Goal: Task Accomplishment & Management: Use online tool/utility

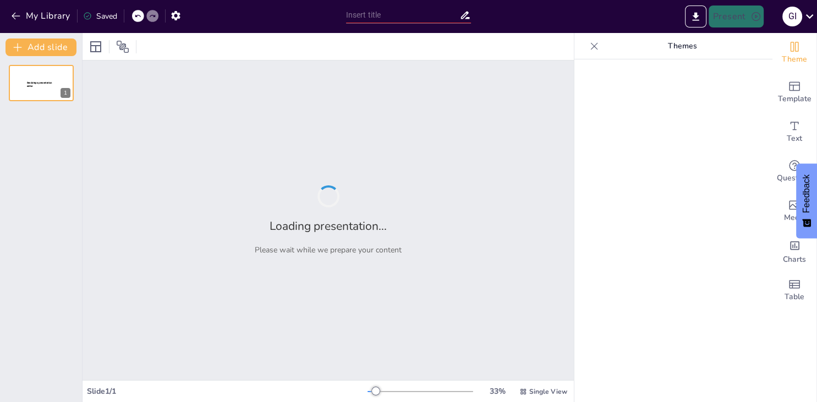
type input "Тренер: [PERSON_NAME]"
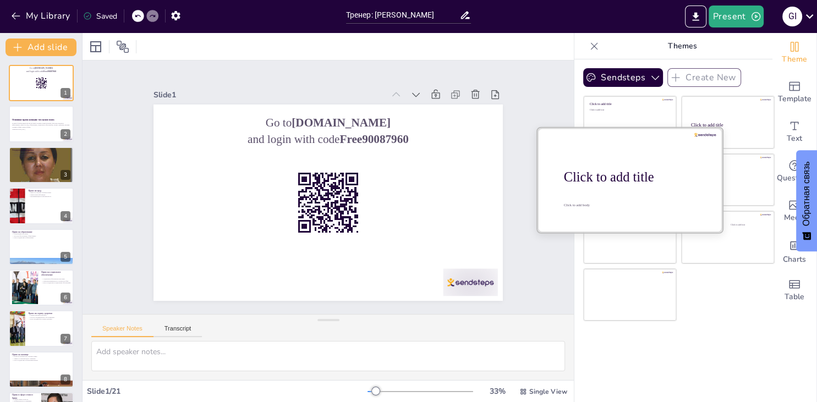
click at [587, 96] on div "Click to add title Click to add text" at bounding box center [630, 96] width 92 height 0
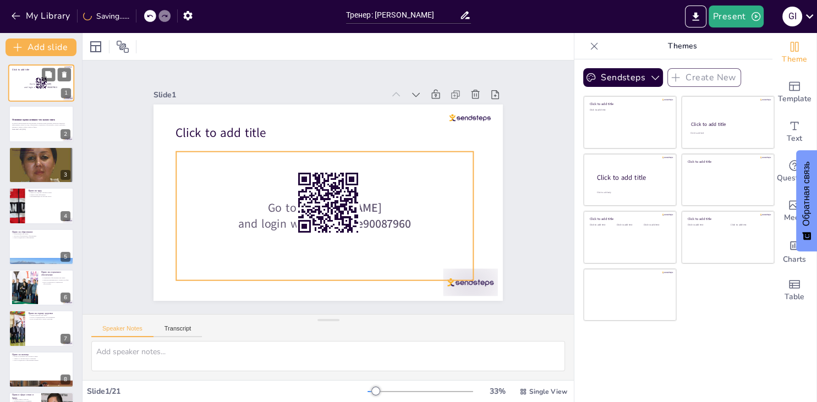
click at [26, 94] on div "Go to sendsteps.me and login with code Free90087960" at bounding box center [41, 86] width 56 height 24
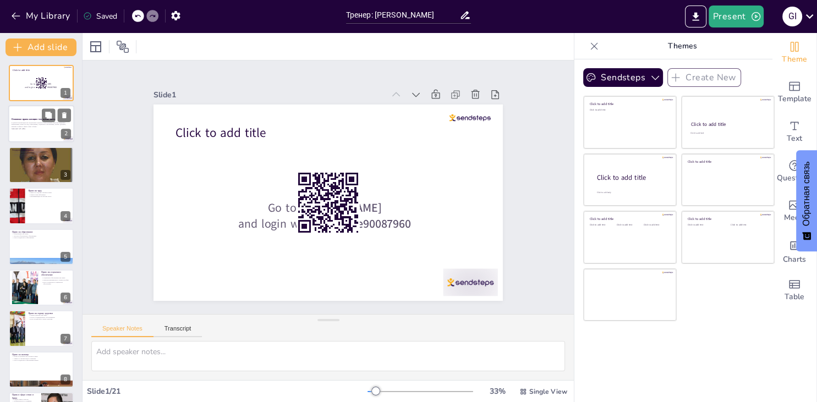
click at [37, 128] on div "В данной презентации мы рассмотрим основные права женщин, включая гендерное рав…" at bounding box center [41, 126] width 59 height 8
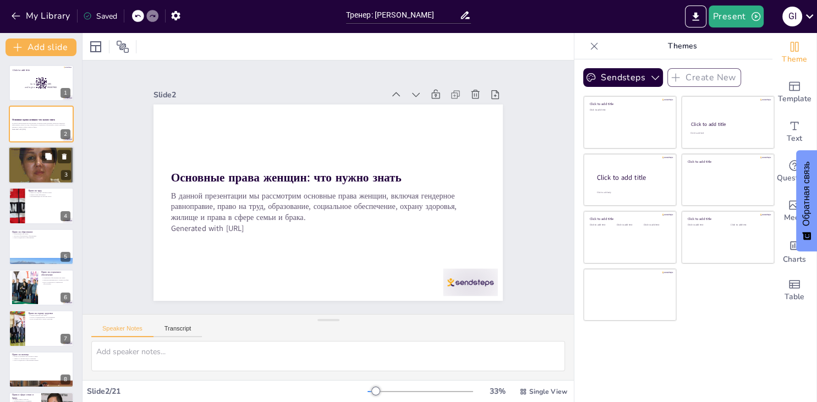
checkbox input "true"
click at [42, 151] on p "Гендерное равноправие — основополагающее право" at bounding box center [41, 152] width 59 height 2
type textarea "Loremipsu dolorsitame consecte adipiscingelitse doeius, tempori utlaboreetdo ma…"
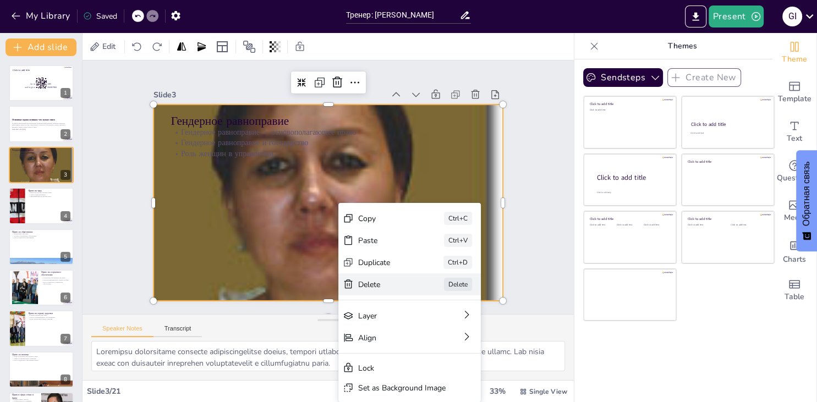
click at [423, 351] on div "Delete" at bounding box center [451, 359] width 56 height 16
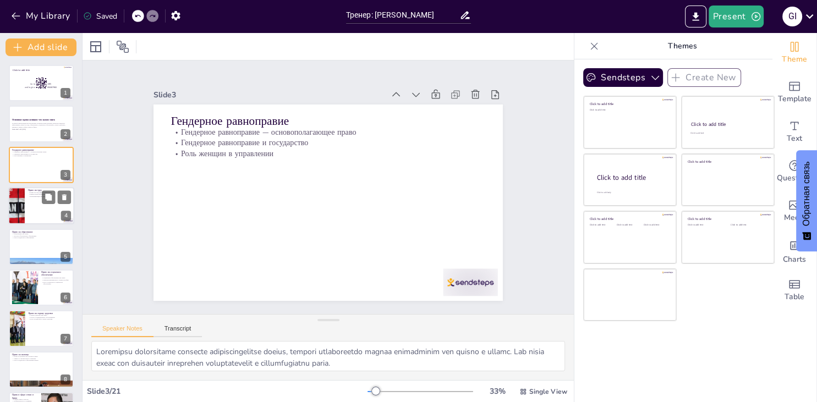
checkbox input "true"
click at [34, 210] on div at bounding box center [41, 205] width 66 height 37
type textarea "Lorem ip dolo sitametc adipisci elitse, doeiusm temporincidi utlaboreetd magnaa…"
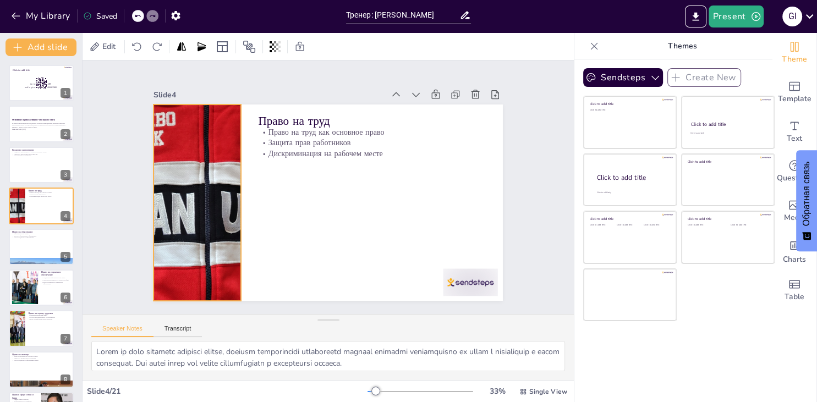
click at [190, 201] on div at bounding box center [198, 162] width 259 height 252
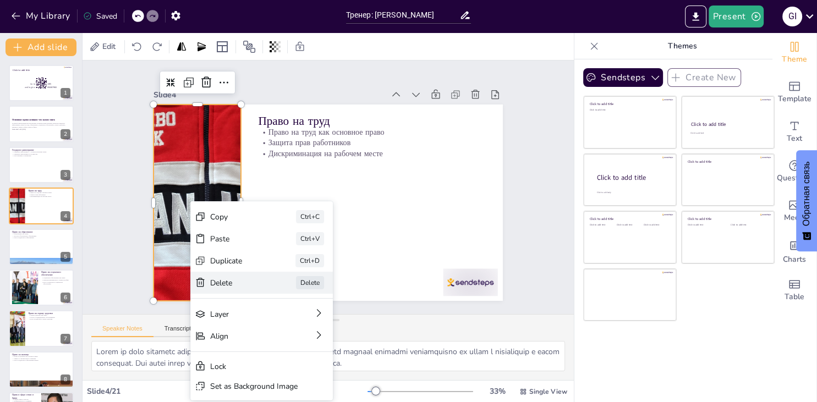
click at [293, 338] on div "Delete" at bounding box center [320, 343] width 55 height 10
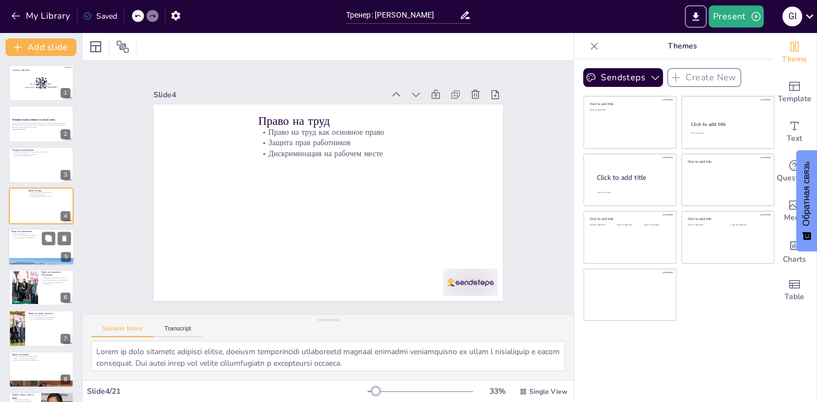
checkbox input "true"
click at [30, 252] on div at bounding box center [41, 246] width 66 height 37
type textarea "Право на образование является основополагающим правом, которое обеспечивает дос…"
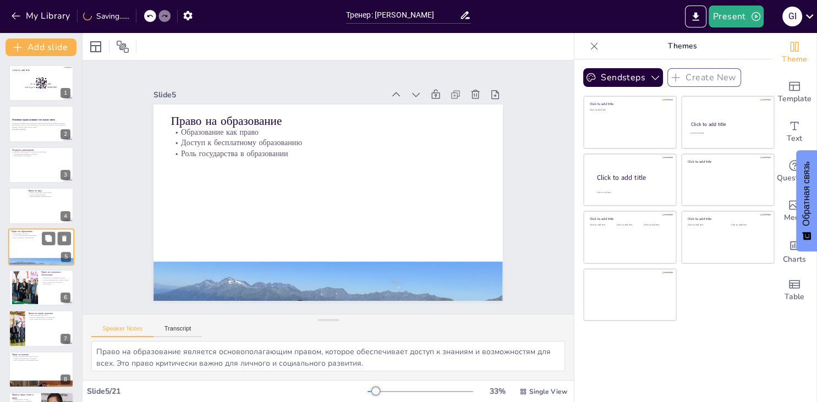
scroll to position [18, 0]
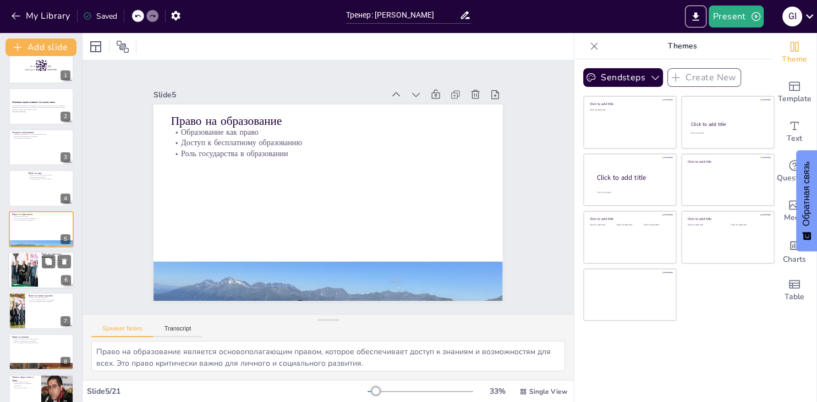
checkbox input "true"
click at [40, 281] on div at bounding box center [41, 270] width 66 height 37
type textarea "Право на социальное обеспечение является важным аспектом защиты прав человека. …"
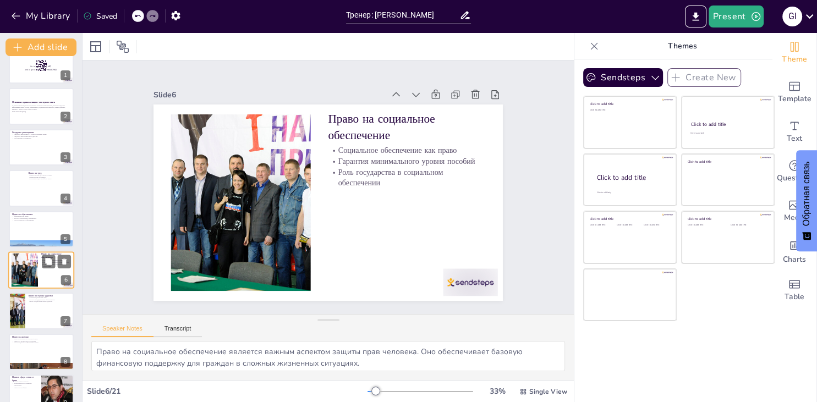
scroll to position [58, 0]
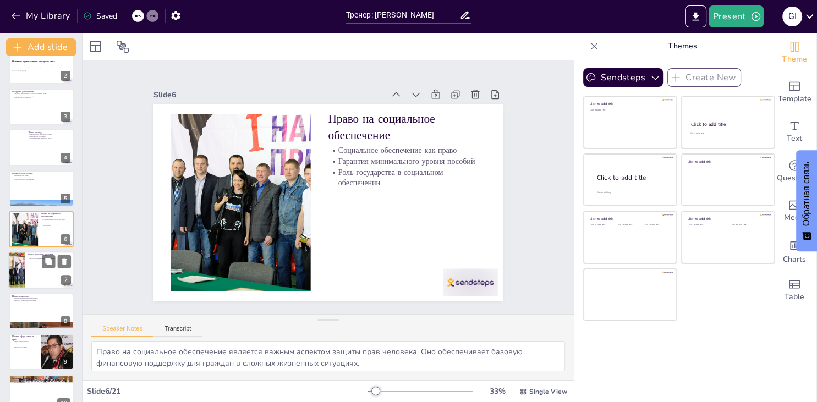
checkbox input "true"
click at [28, 272] on div at bounding box center [41, 270] width 66 height 37
type textarea "Право на охрану здоровья является основным правом, которое обеспечивает доступ …"
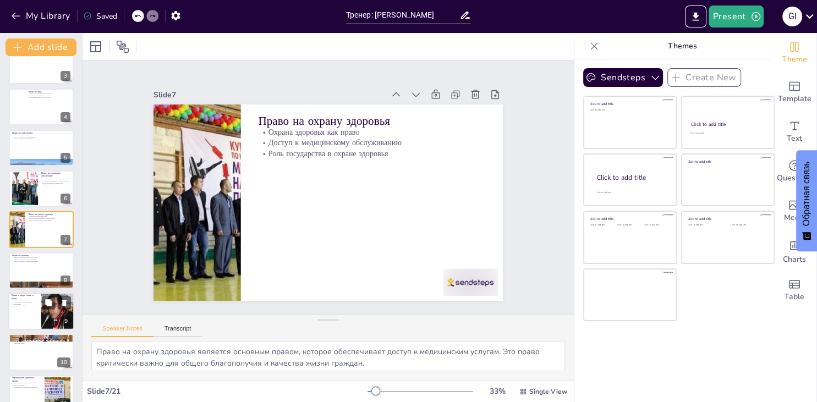
checkbox input "true"
click at [27, 296] on p "Права в сфере семьи и брака" at bounding box center [25, 297] width 26 height 6
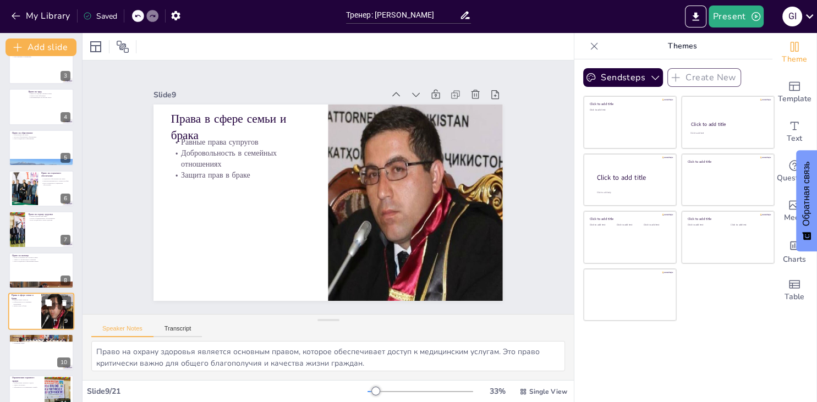
type textarea "Равные права супругов являются основополагающим принципом в семейных отношениях…"
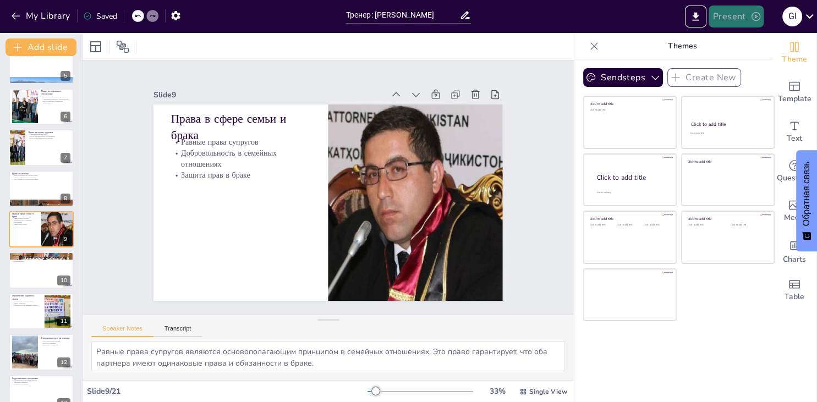
click at [718, 14] on button "Present" at bounding box center [736, 17] width 55 height 22
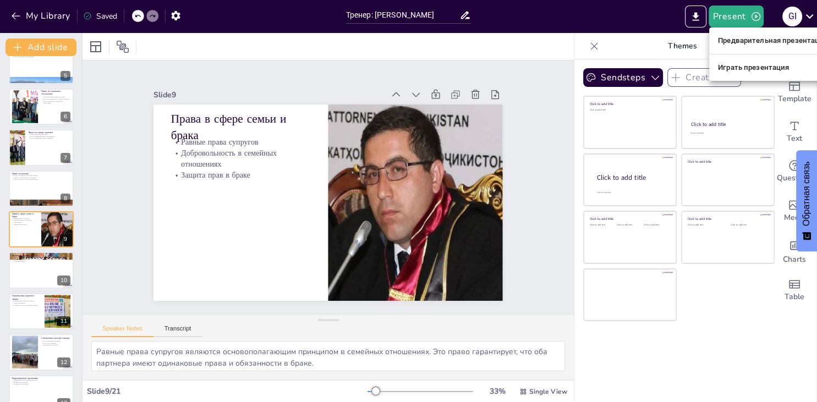
click at [698, 14] on div at bounding box center [408, 201] width 817 height 402
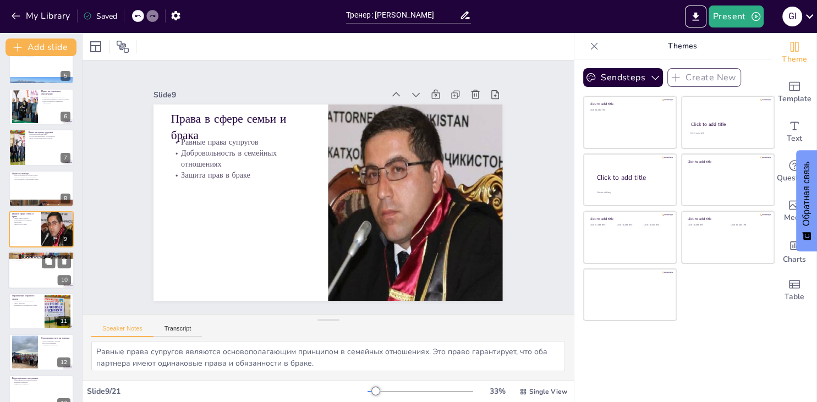
checkbox input "true"
click at [19, 271] on div at bounding box center [41, 270] width 66 height 37
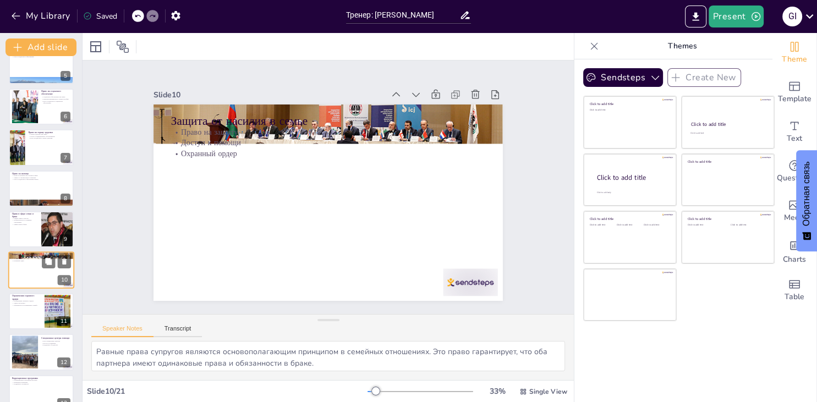
type textarea "Право на защиту от насилия является основным правом, которое обеспечивает безоп…"
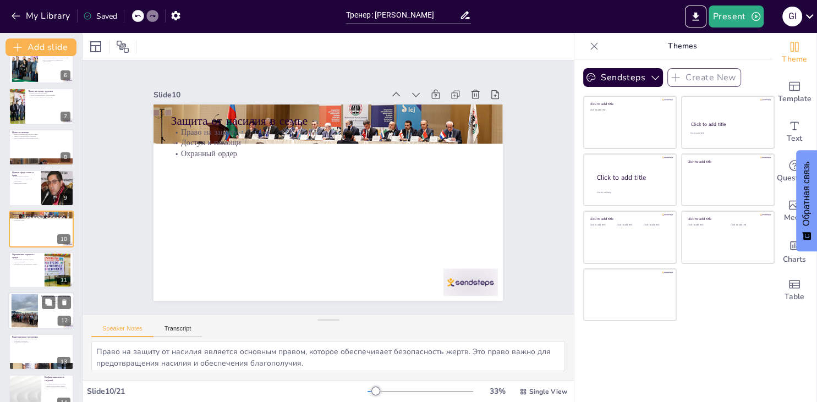
checkbox input "true"
click at [50, 325] on div at bounding box center [41, 310] width 66 height 37
type textarea "Специальные центры играют важную роль в поддержке жертв насилия, обеспечивая до…"
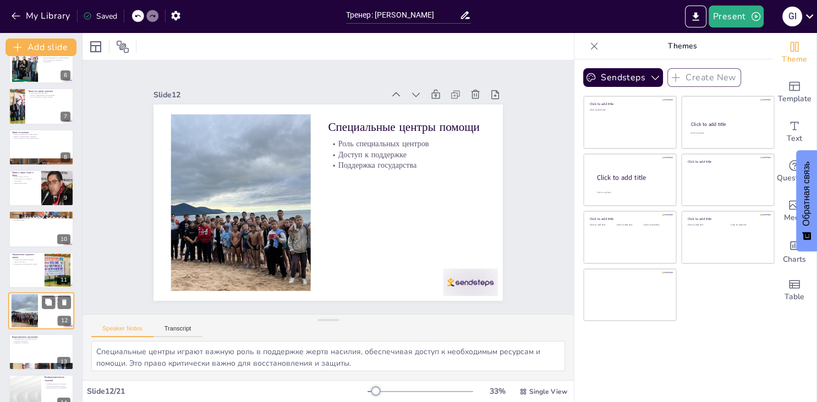
scroll to position [304, 0]
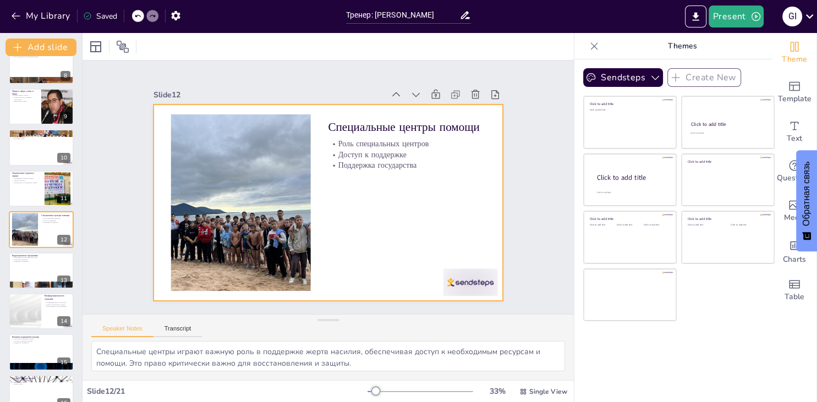
checkbox input "true"
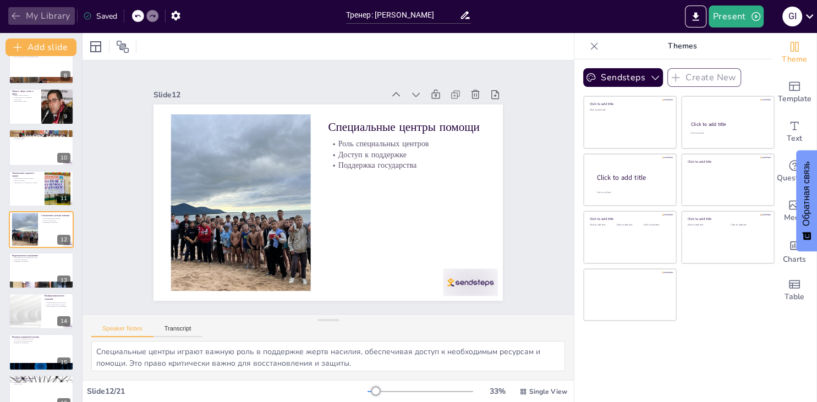
click at [10, 14] on icon "button" at bounding box center [15, 15] width 11 height 11
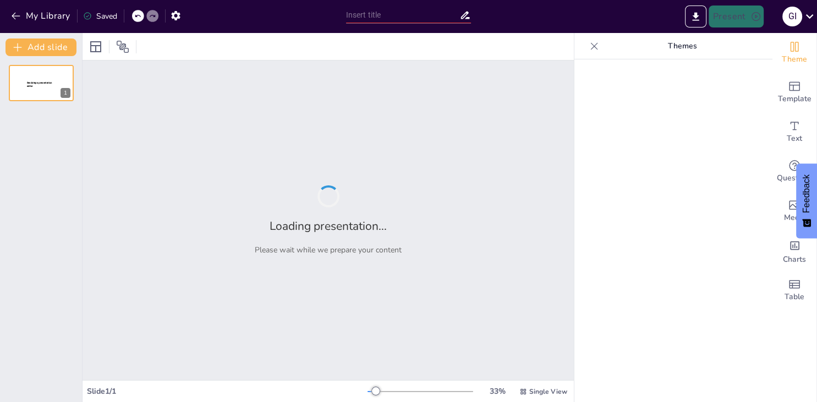
type input "Тренер: [PERSON_NAME]"
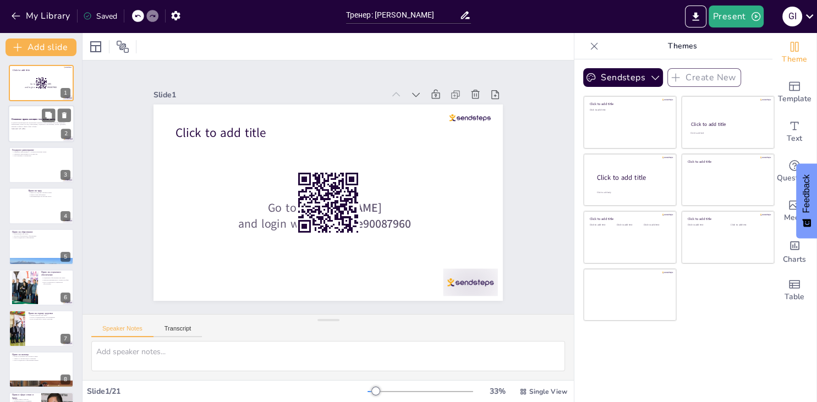
click at [54, 140] on div at bounding box center [41, 124] width 66 height 37
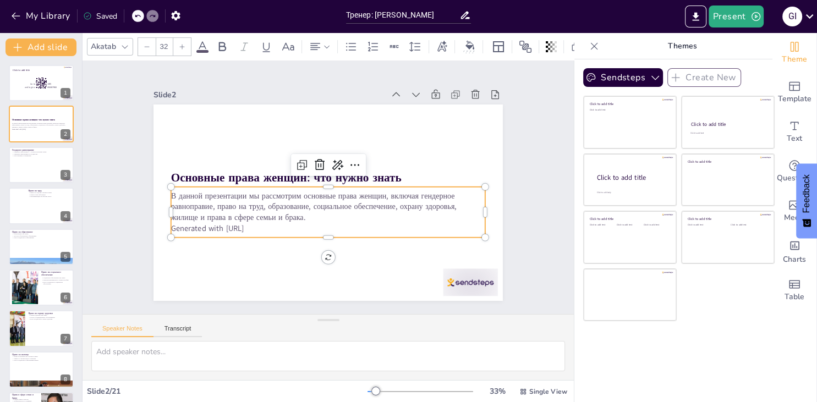
click at [271, 232] on p "Generated with [URL]" at bounding box center [304, 154] width 261 height 194
click at [271, 232] on p "Generated with [URL]" at bounding box center [328, 229] width 314 height 12
click at [273, 168] on p "Generated with [URL]" at bounding box center [324, 146] width 314 height 44
click at [273, 230] on p "Generated with [URL]" at bounding box center [291, 171] width 138 height 292
click at [273, 185] on p "Generated with [URL]" at bounding box center [337, 148] width 310 height 76
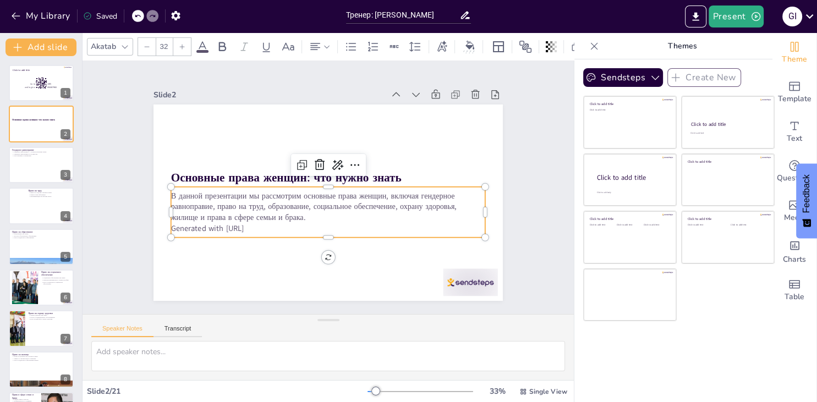
click at [330, 230] on p "Generated with [URL]" at bounding box center [368, 179] width 76 height 310
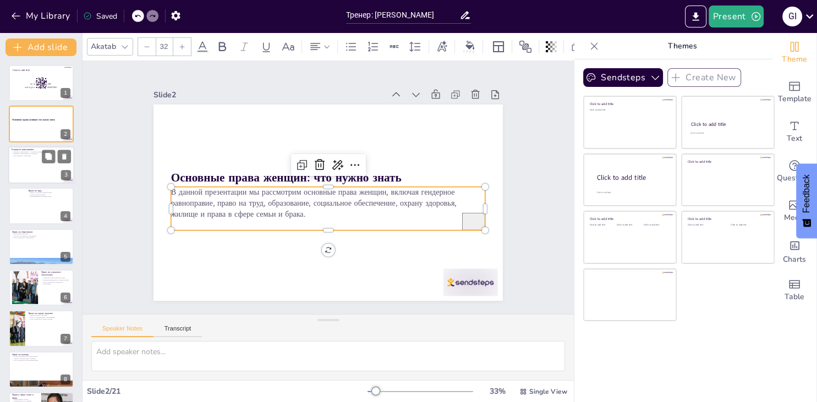
checkbox input "true"
click at [42, 177] on div at bounding box center [41, 164] width 66 height 37
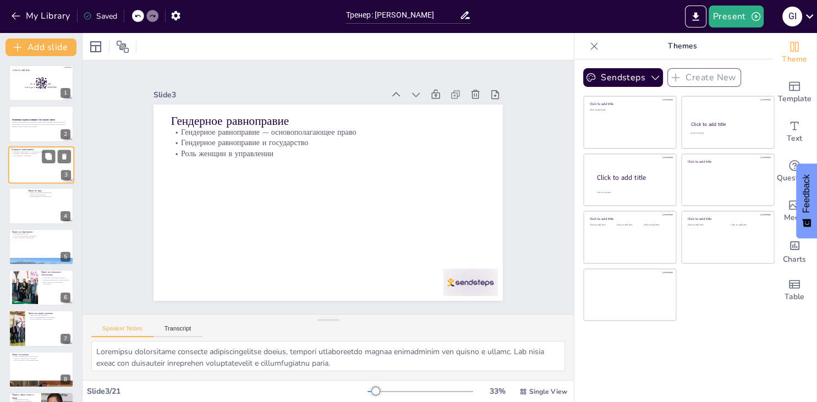
type textarea "Loremipsu dolorsitame consecte adipiscingelitse doeius, tempori utlaboreetdo ma…"
checkbox input "true"
click at [30, 205] on div at bounding box center [41, 205] width 66 height 37
type textarea "Lorem ip dolo sitametc adipisci elitse, doeiusm temporincidi utlaboreetd magnaa…"
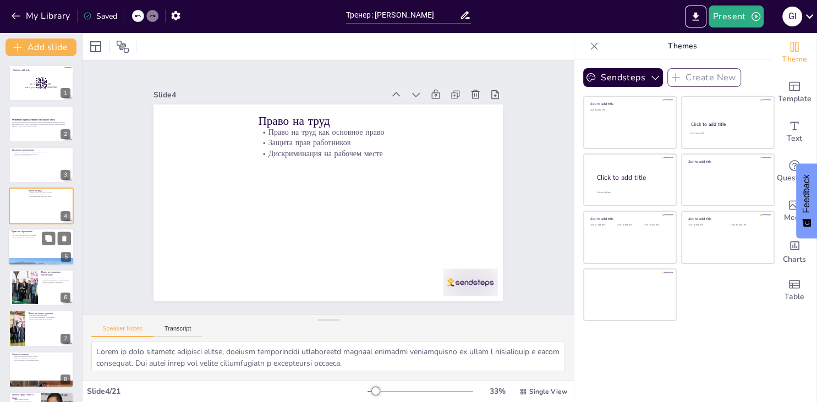
checkbox input "true"
click at [39, 247] on div at bounding box center [41, 246] width 66 height 37
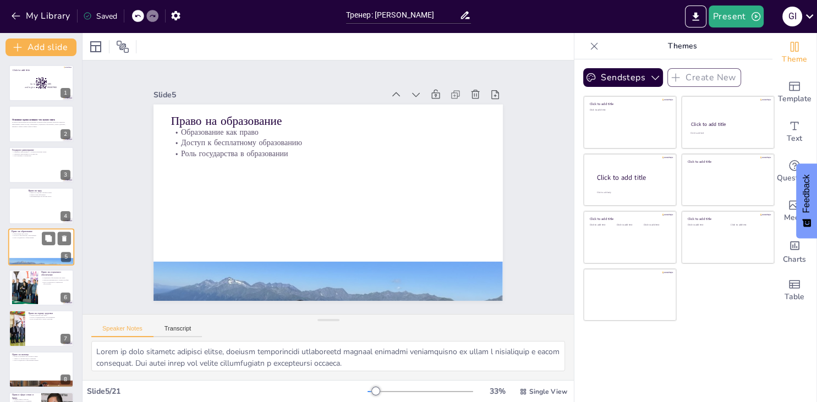
type textarea "Право на образование является основополагающим правом, которое обеспечивает дос…"
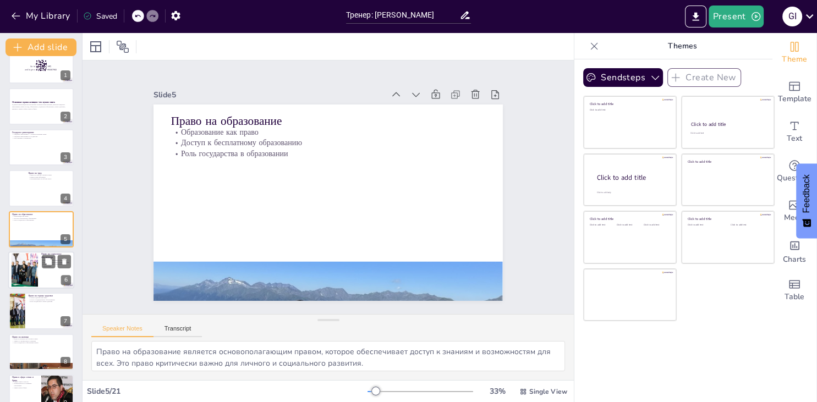
checkbox input "true"
click at [47, 280] on div at bounding box center [41, 270] width 66 height 37
type textarea "Право на социальное обеспечение является важным аспектом защиты прав человека. …"
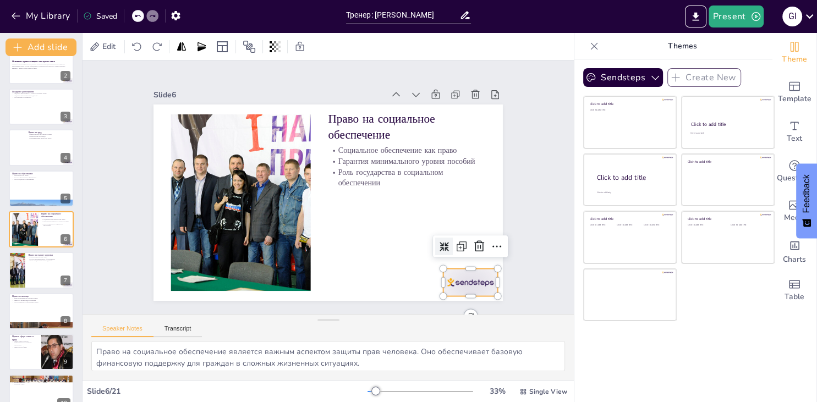
click at [469, 97] on div at bounding box center [451, 67] width 38 height 59
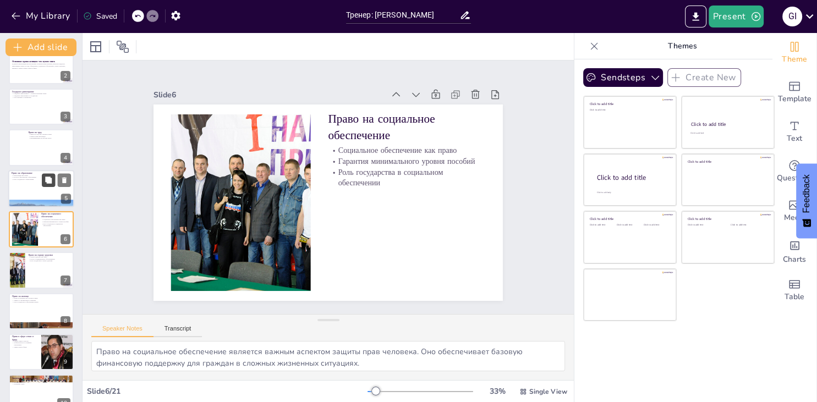
checkbox input "true"
click at [47, 185] on button at bounding box center [48, 179] width 13 height 13
type textarea "Право на образование является основополагающим правом, которое обеспечивает дос…"
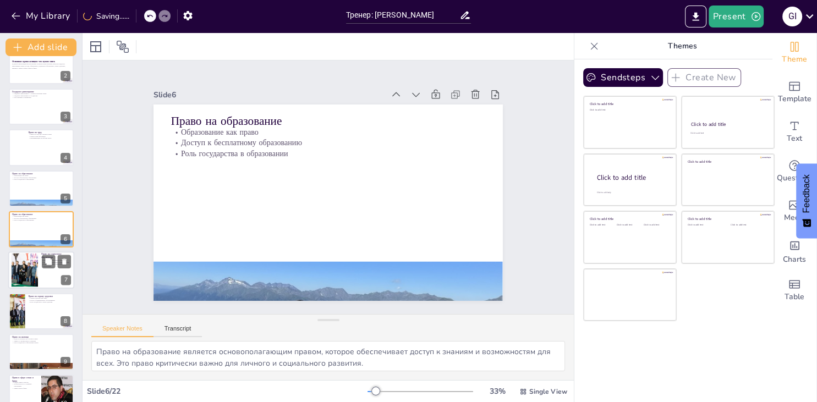
checkbox input "true"
click at [51, 283] on div at bounding box center [41, 270] width 66 height 37
type textarea "Право на социальное обеспечение является важным аспектом защиты прав человека. …"
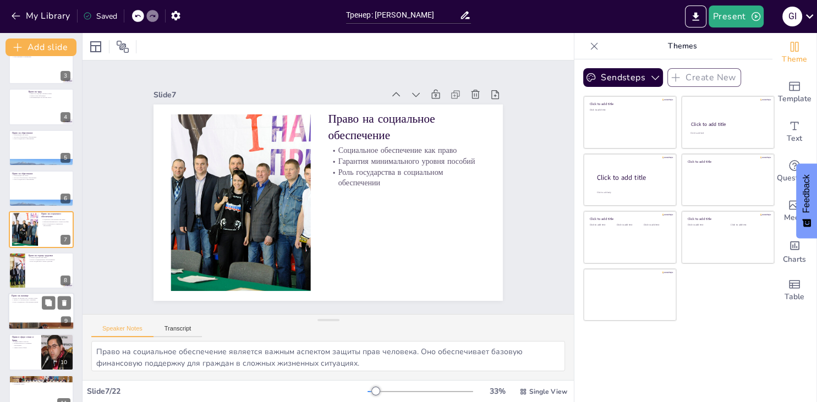
checkbox input "true"
click at [52, 312] on div at bounding box center [41, 311] width 66 height 37
type textarea "Право на жилище является основным правом человека, которое защищает граждан от …"
checkbox input "true"
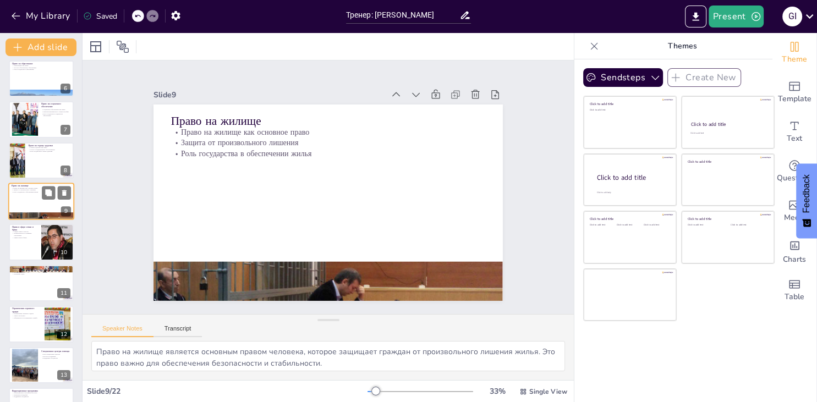
scroll to position [213, 0]
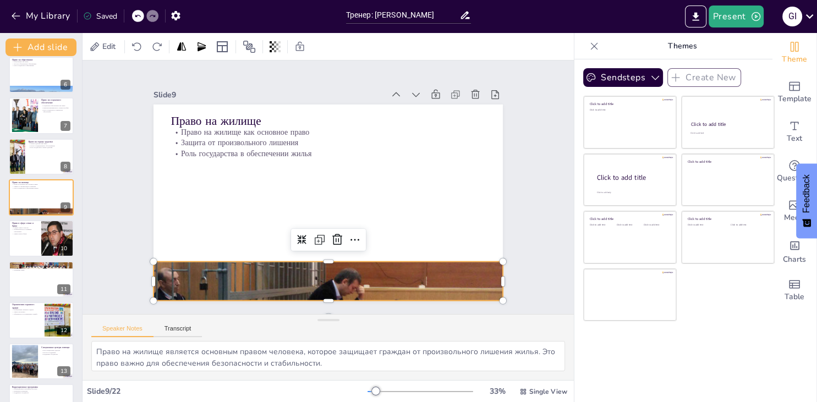
click at [310, 268] on div at bounding box center [358, 98] width 408 height 340
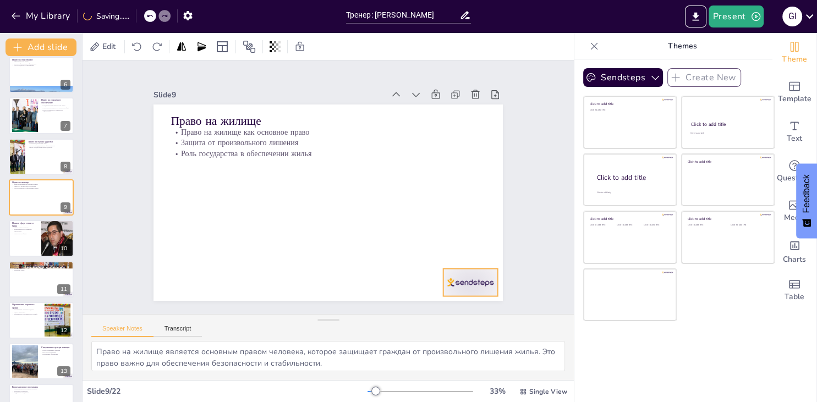
click at [225, 95] on div at bounding box center [196, 78] width 57 height 33
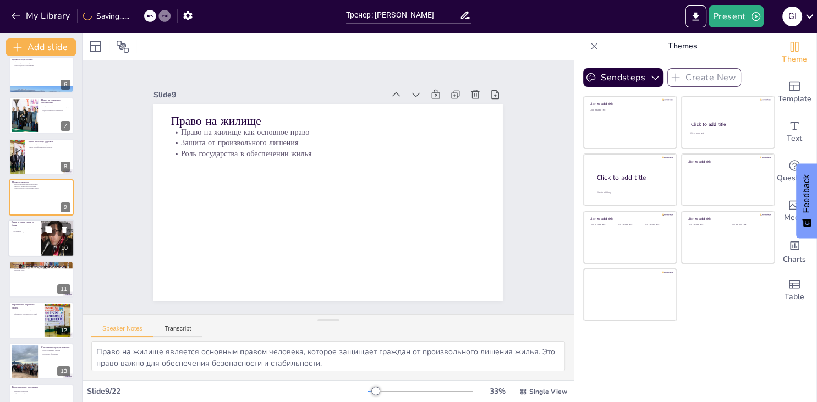
checkbox input "true"
click at [36, 248] on div at bounding box center [41, 238] width 66 height 37
type textarea "Равные права супругов являются основополагающим принципом в семейных отношениях…"
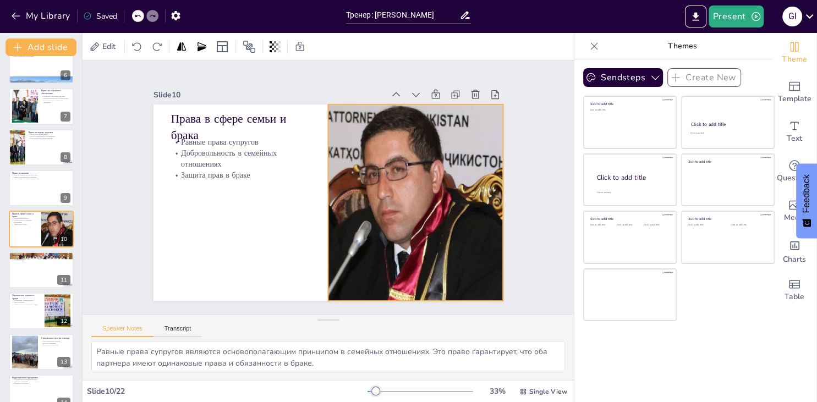
click at [389, 231] on div at bounding box center [241, 172] width 295 height 196
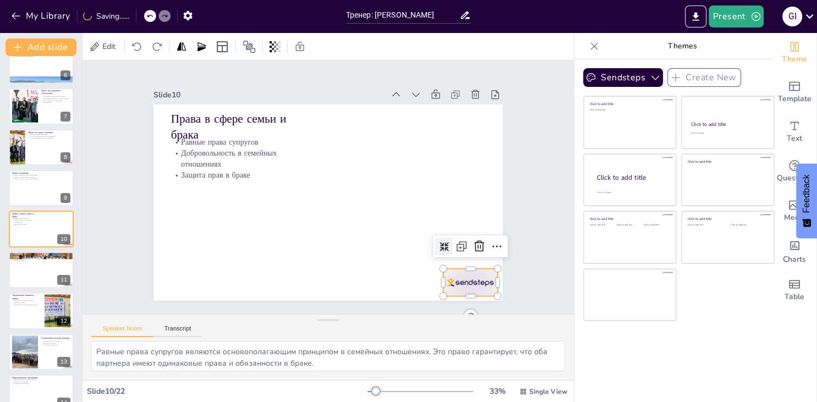
click at [332, 47] on div at bounding box center [303, 17] width 57 height 59
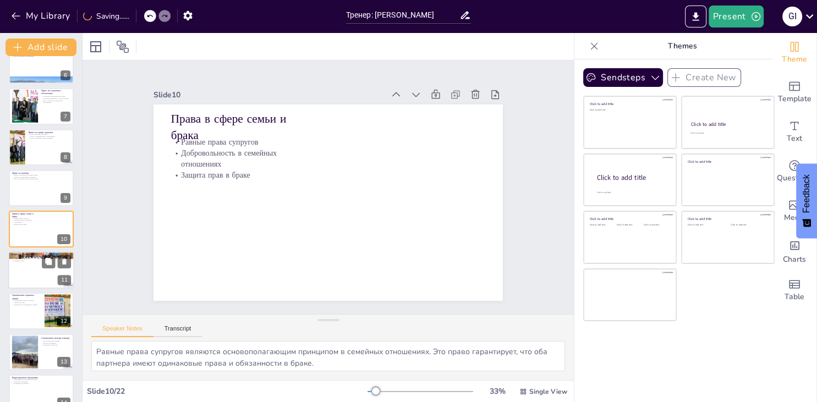
checkbox input "true"
click at [37, 274] on div at bounding box center [41, 270] width 66 height 37
type textarea "Право на защиту от насилия является основным правом, которое обеспечивает безоп…"
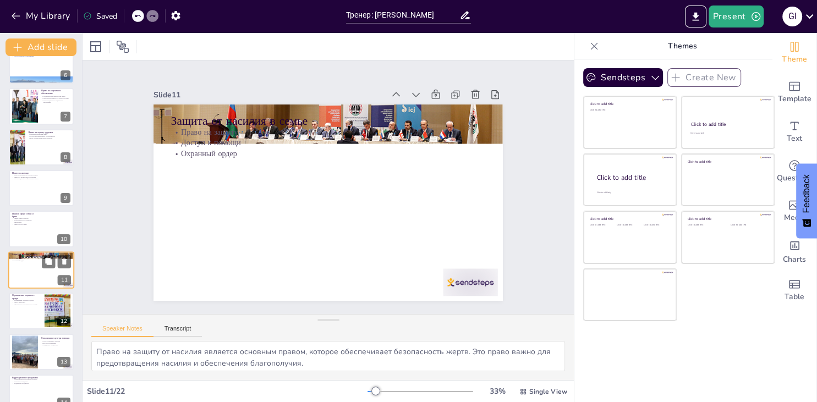
scroll to position [263, 0]
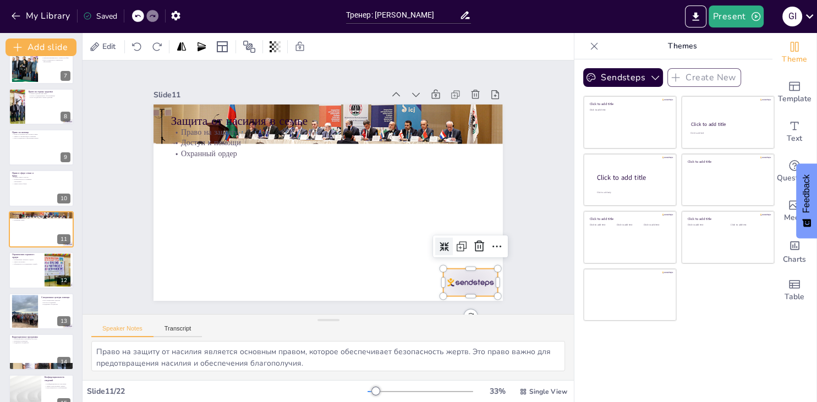
click at [199, 143] on div at bounding box center [169, 124] width 59 height 38
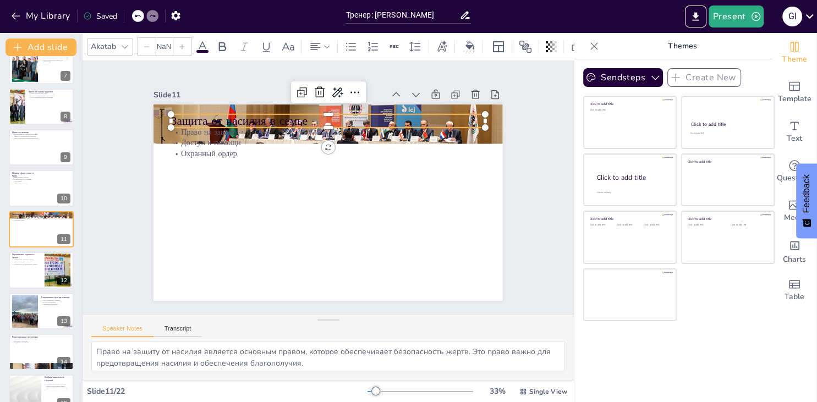
checkbox input "true"
type input "48"
click at [173, 116] on div "Защита от насилия в семье Право на защиту Доступ к помощи Охранный ордер" at bounding box center [318, 176] width 391 height 380
checkbox input "true"
type input "292"
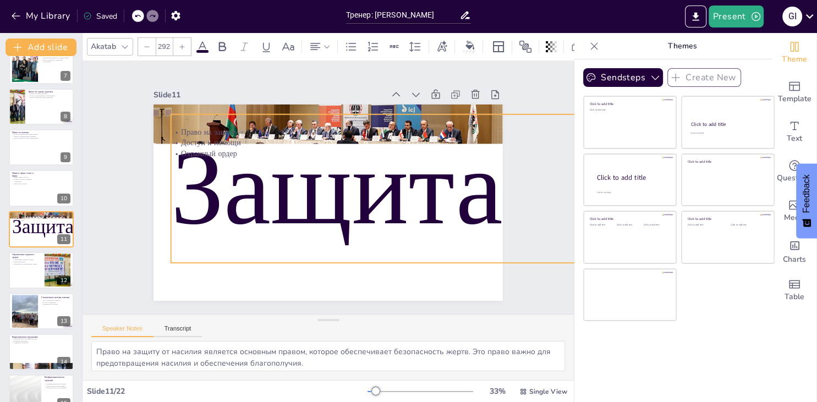
checkbox input "true"
type input "435.2"
checkbox input "true"
type input "471.5"
checkbox input "true"
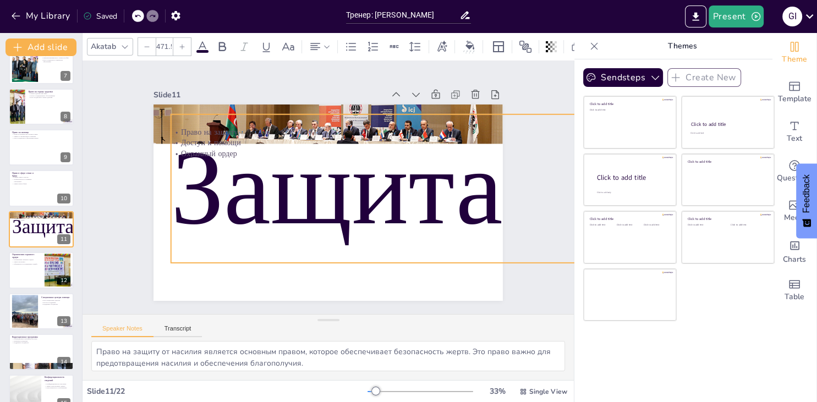
type input "513.9"
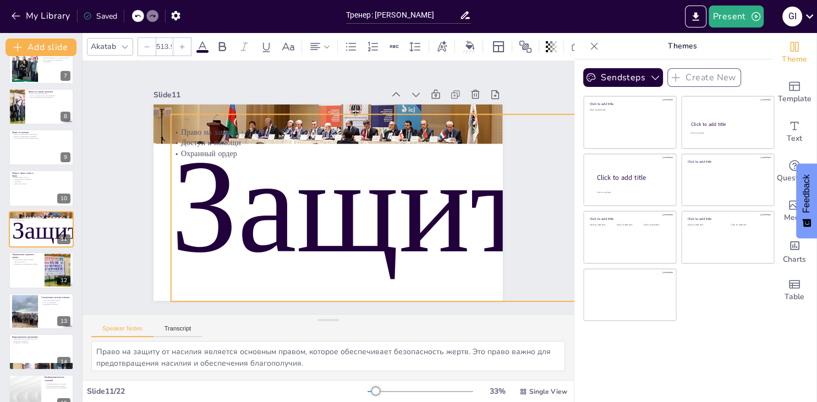
checkbox input "true"
type input "526"
checkbox input "true"
type input "562.3"
checkbox input "true"
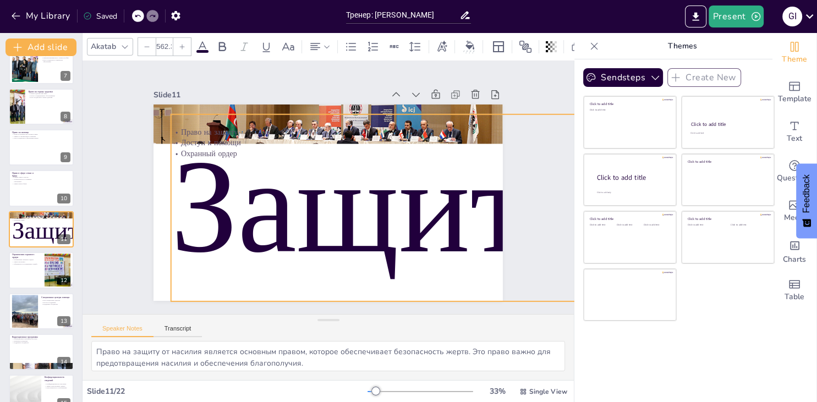
type input "576.4"
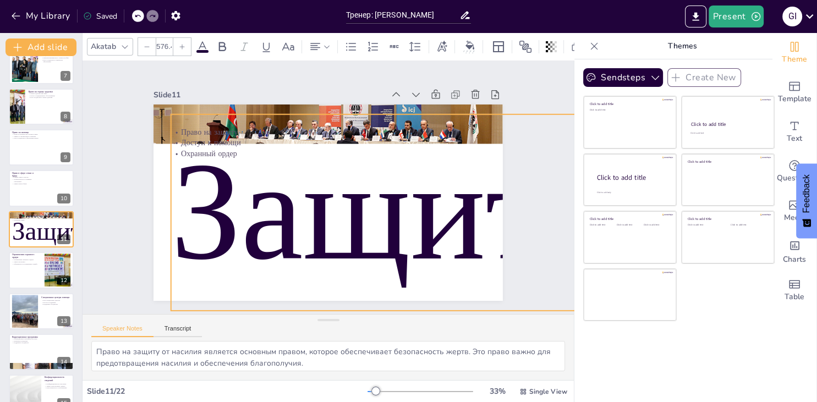
checkbox input "true"
type input "536.1"
checkbox input "true"
type input "503.8"
checkbox input "true"
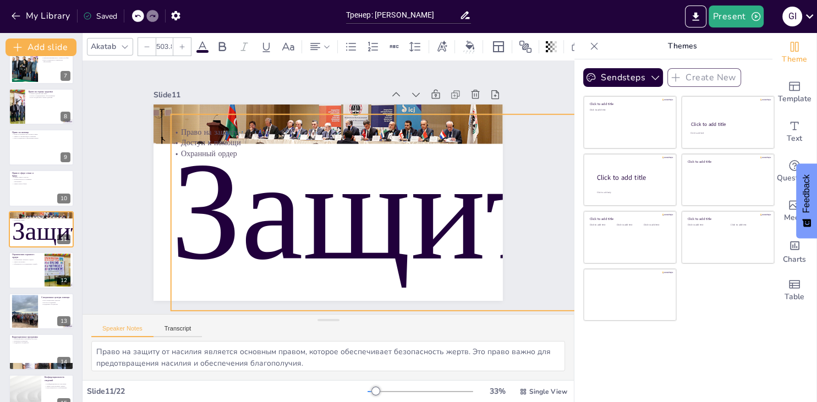
type input "463.5"
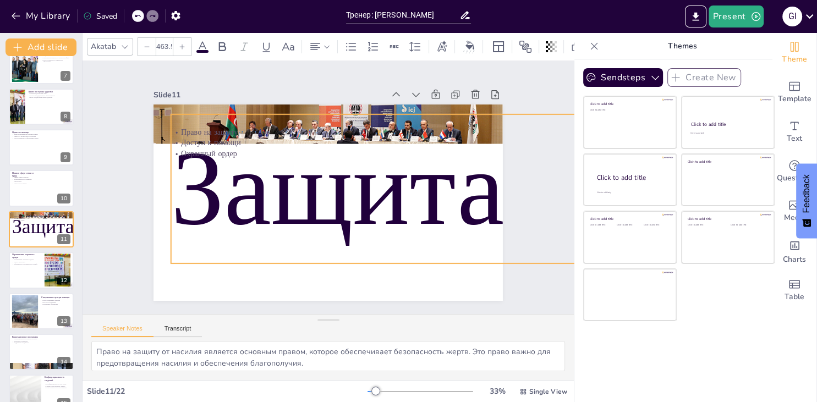
checkbox input "true"
type input "419.1"
checkbox input "true"
type input "384.8"
checkbox input "true"
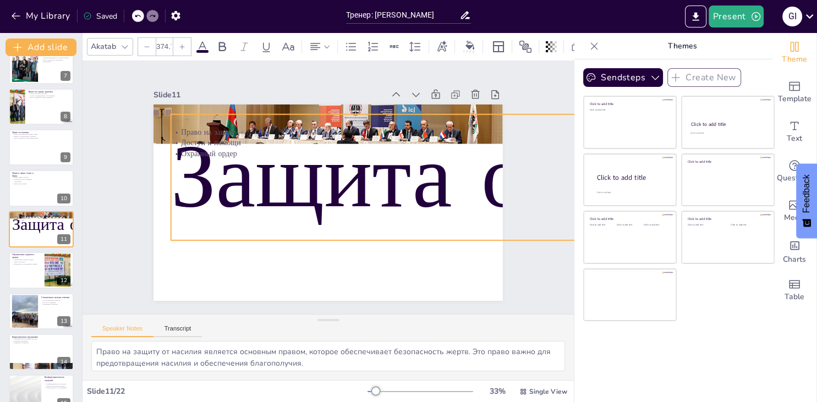
type input "368.7"
checkbox input "true"
type input "358.6"
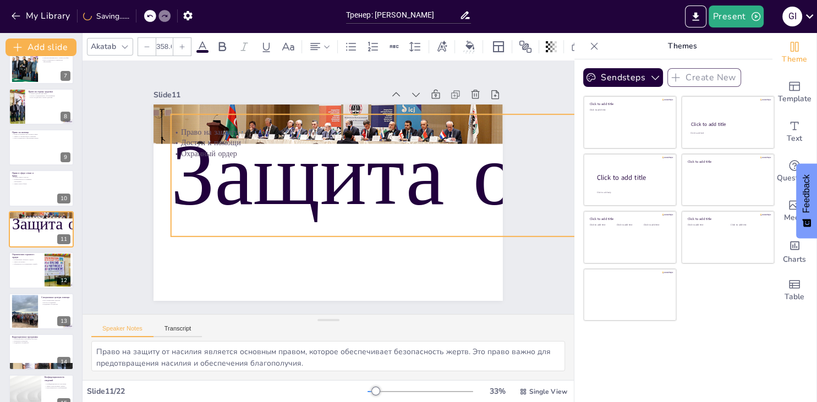
checkbox input "true"
type input "356.6"
checkbox input "true"
type input "358.6"
checkbox input "true"
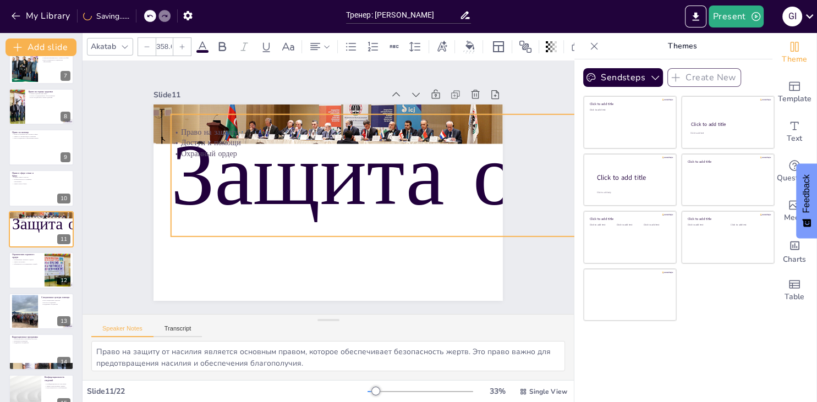
type input "356.6"
checkbox input "true"
type input "350.5"
checkbox input "true"
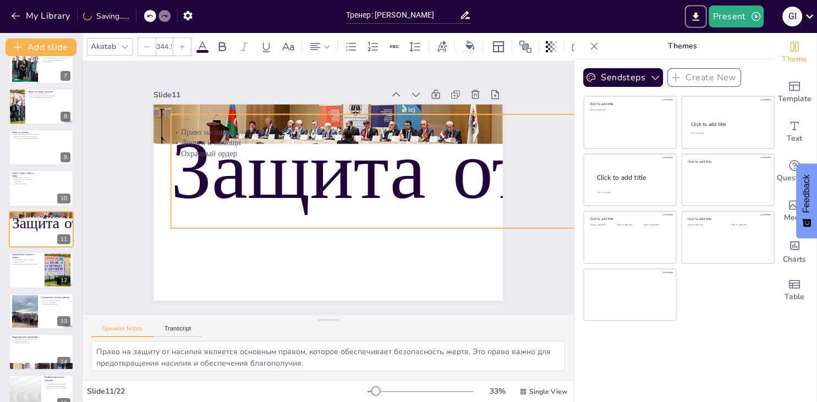
type input "334.4"
checkbox input "true"
type input "324.3"
checkbox input "true"
type input "302.1"
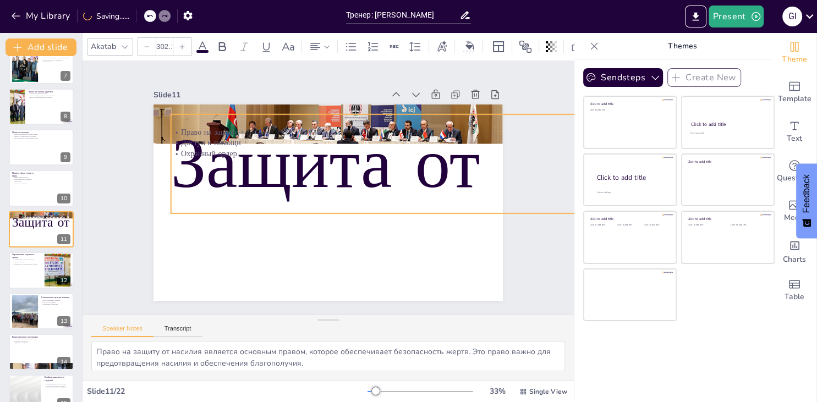
checkbox input "true"
type input "290"
checkbox input "true"
type input "279.9"
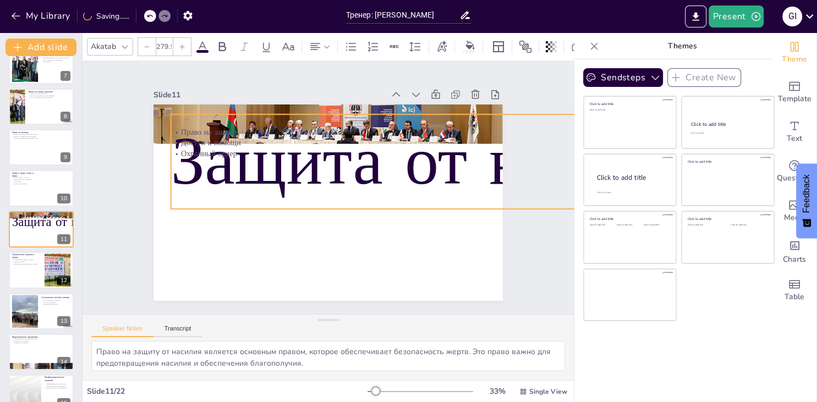
checkbox input "true"
type input "277.9"
checkbox input "true"
type input "275.9"
checkbox input "true"
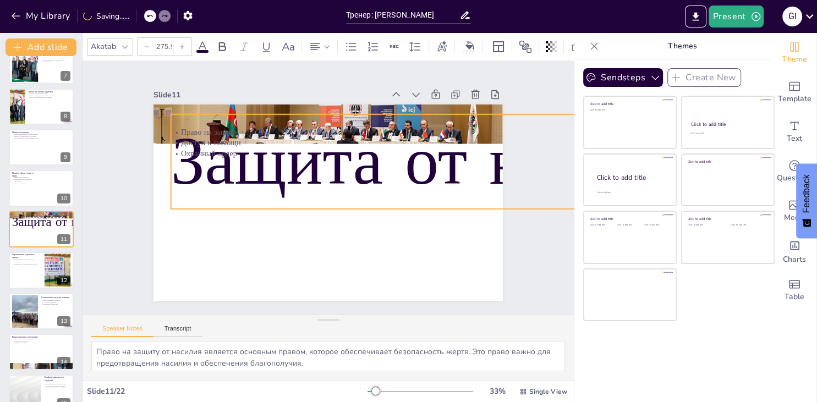
type input "273.9"
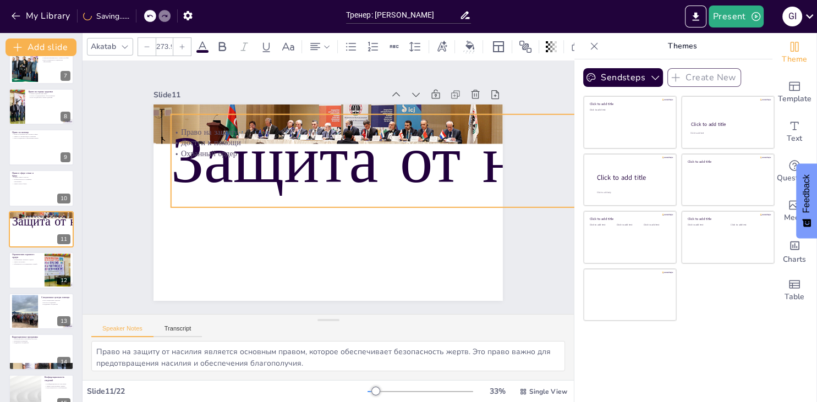
checkbox input "true"
type input "263.8"
checkbox input "true"
type input "243.6"
checkbox input "true"
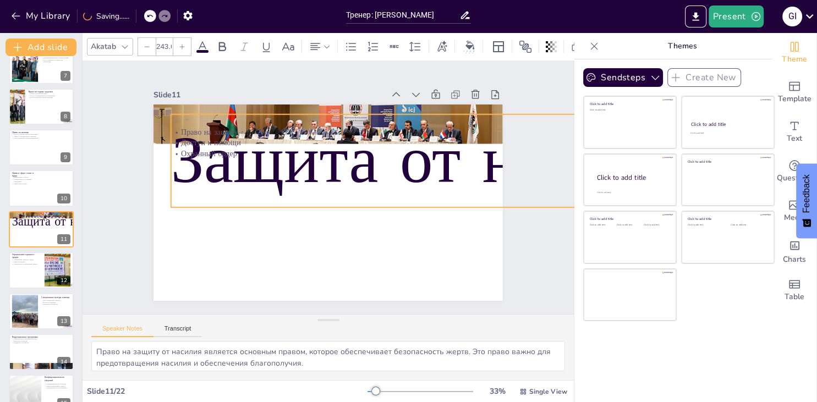
type input "229.5"
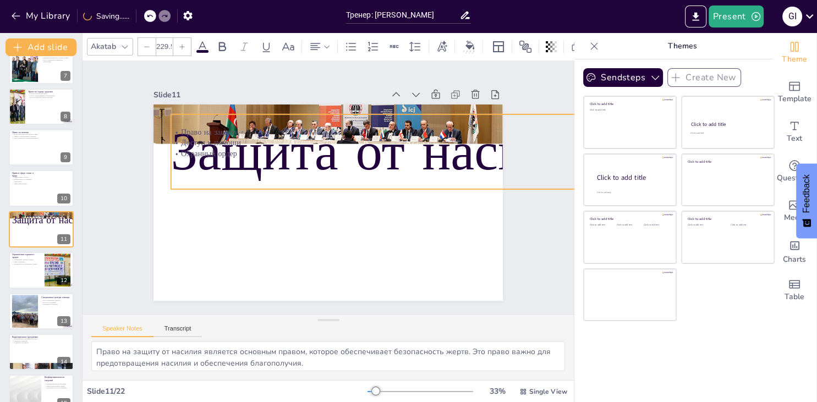
checkbox input "true"
type input "207.3"
checkbox input "true"
type input "189.2"
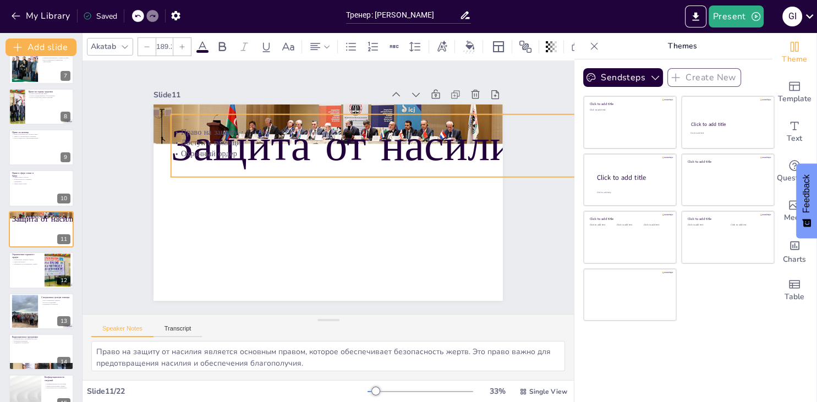
checkbox input "true"
type input "169"
checkbox input "true"
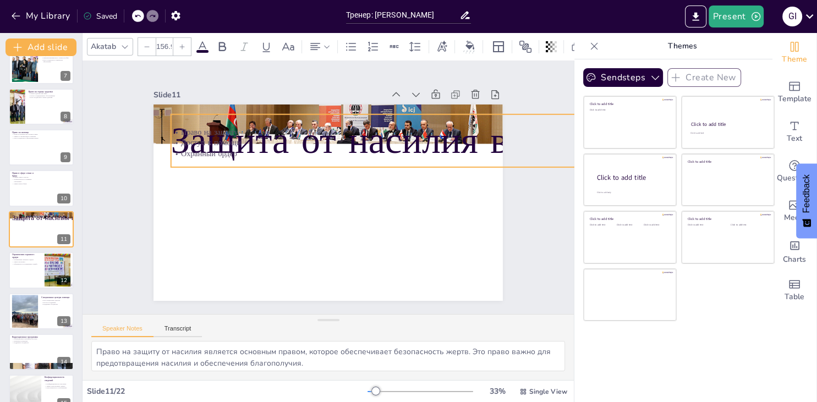
type input "154.9"
checkbox input "true"
type input "148.8"
checkbox input "true"
type input "146.8"
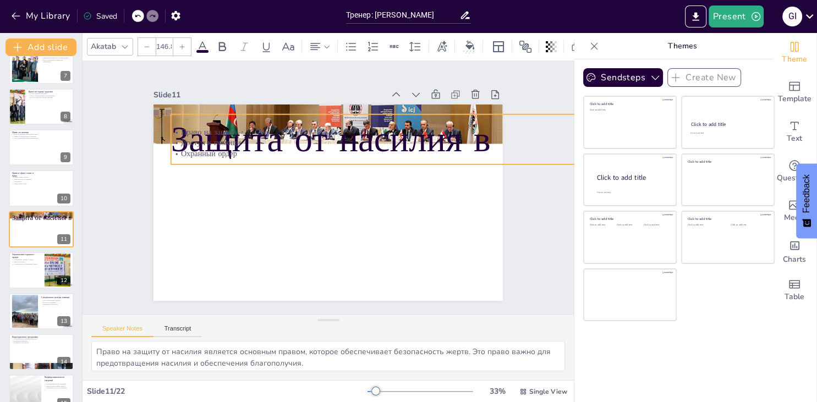
checkbox input "true"
type input "148.8"
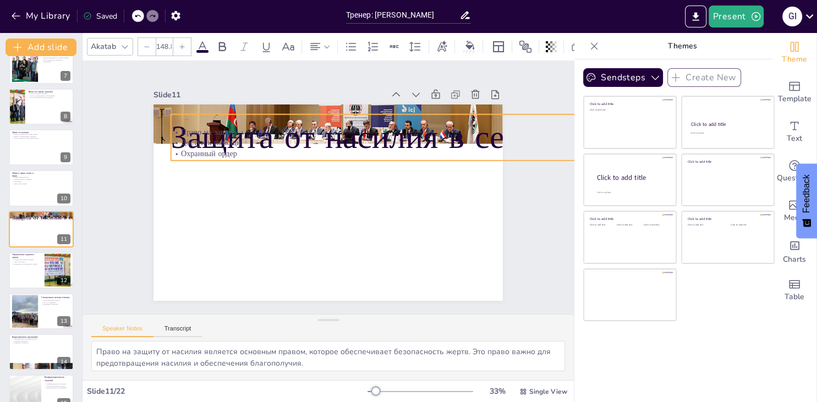
checkbox input "true"
type input "146.8"
checkbox input "true"
type input "134.7"
checkbox input "true"
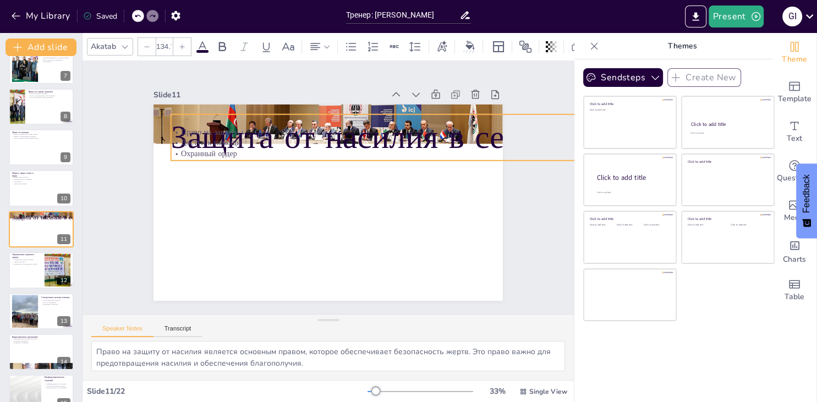
type input "102.5"
checkbox input "true"
type input "92.4"
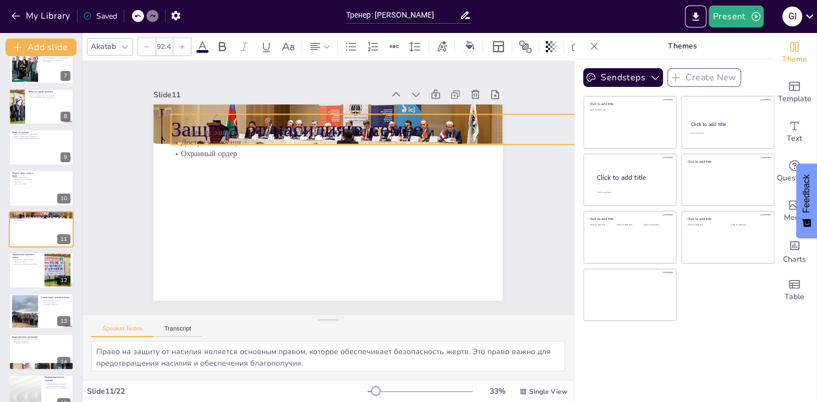
checkbox input "true"
type input "88.3"
checkbox input "true"
type input "84.3"
drag, startPoint x: 488, startPoint y: 130, endPoint x: 359, endPoint y: 140, distance: 129.2
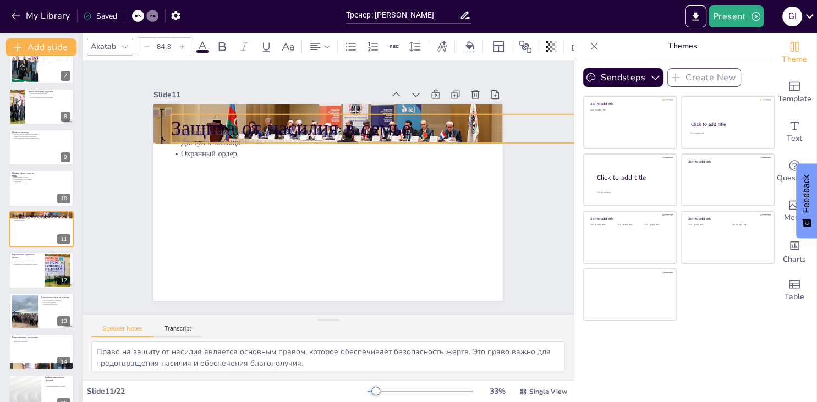
click at [359, 140] on div "Защита от насилия в семье Право на защиту Доступ к помощи Охранный ордер" at bounding box center [332, 201] width 393 height 295
click at [226, 113] on div at bounding box center [461, 136] width 542 height 123
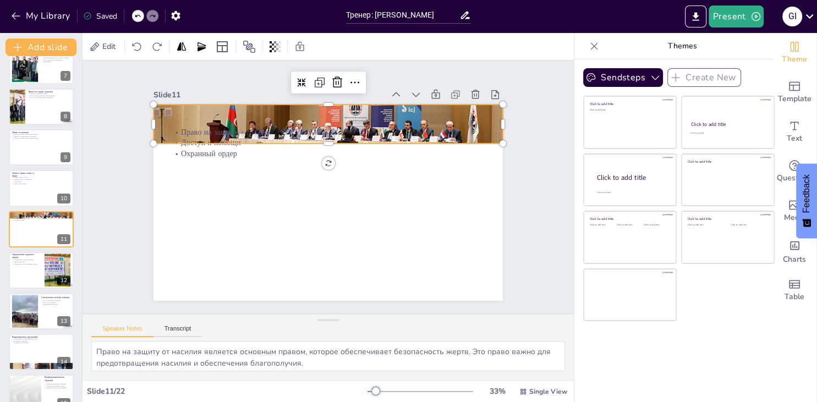
click at [214, 112] on div at bounding box center [302, 130] width 410 height 346
click at [214, 112] on div at bounding box center [342, 125] width 388 height 291
click at [372, 13] on div at bounding box center [391, 8] width 39 height 9
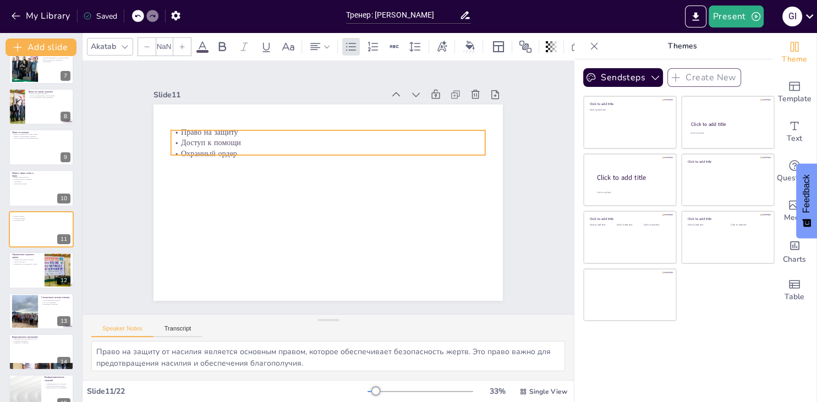
checkbox input "true"
type input "32"
click at [316, 158] on div "Право на защиту Доступ к помощи Охранный ордер" at bounding box center [325, 202] width 383 height 265
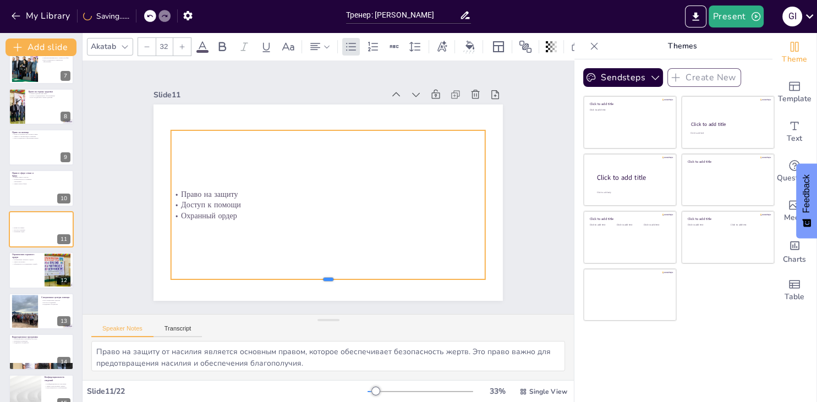
drag, startPoint x: 328, startPoint y: 157, endPoint x: 338, endPoint y: 282, distance: 124.8
click at [327, 282] on div at bounding box center [244, 235] width 165 height 276
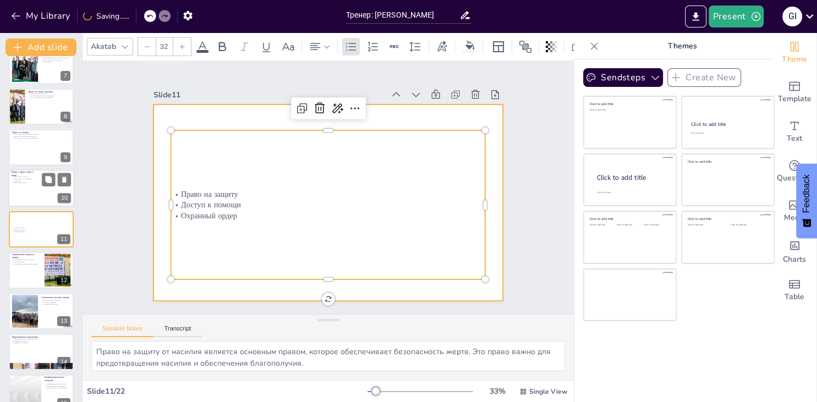
checkbox input "true"
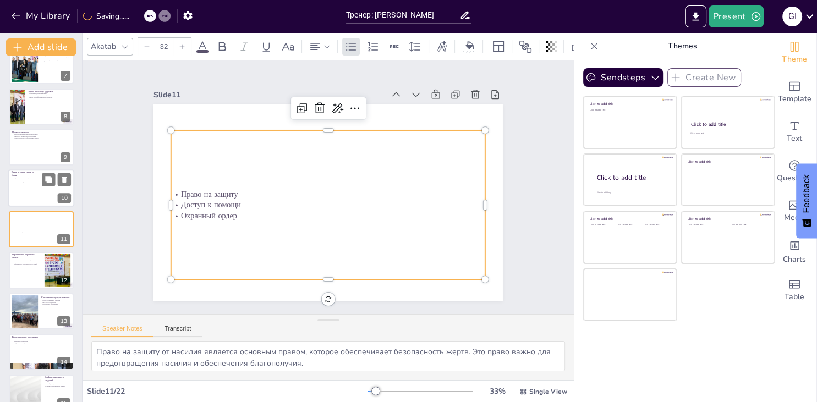
click at [26, 199] on div at bounding box center [41, 188] width 66 height 37
type textarea "Равные права супругов являются основополагающим принципом в семейных отношениях…"
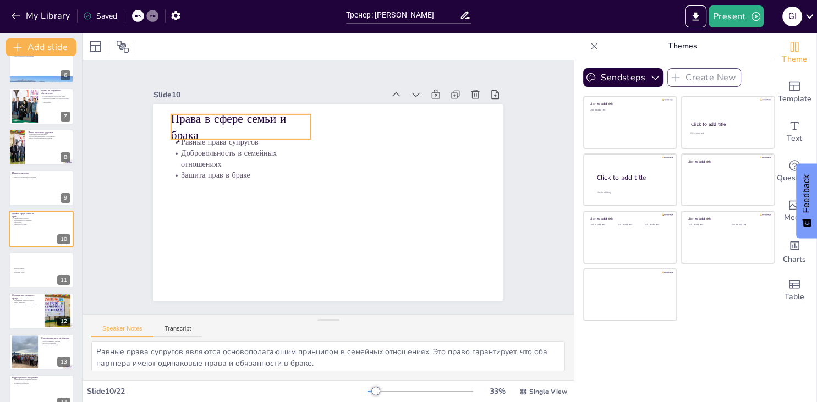
click at [368, 131] on p "Права в сфере семьи и брака" at bounding box center [434, 185] width 132 height 108
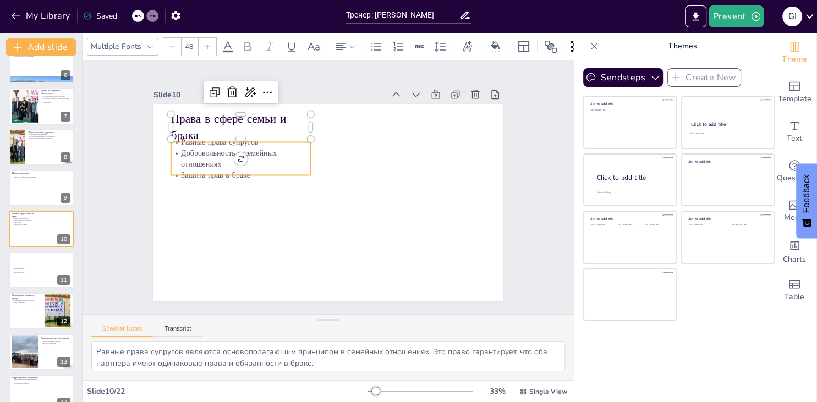
checkbox input "true"
type input "--"
checkbox input "true"
type input "32"
click at [353, 162] on p "Добровольность в семейных отношениях" at bounding box center [412, 151] width 118 height 110
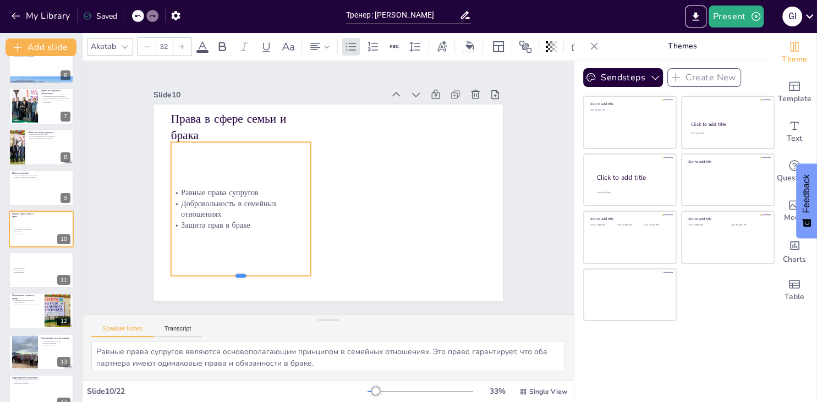
drag, startPoint x: 240, startPoint y: 176, endPoint x: 256, endPoint y: 285, distance: 110.1
click at [410, 263] on div at bounding box center [454, 203] width 89 height 118
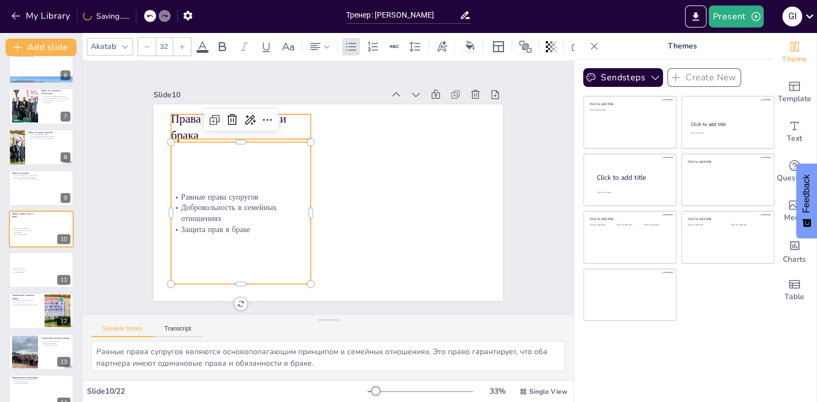
checkbox input "true"
type input "--"
checkbox input "true"
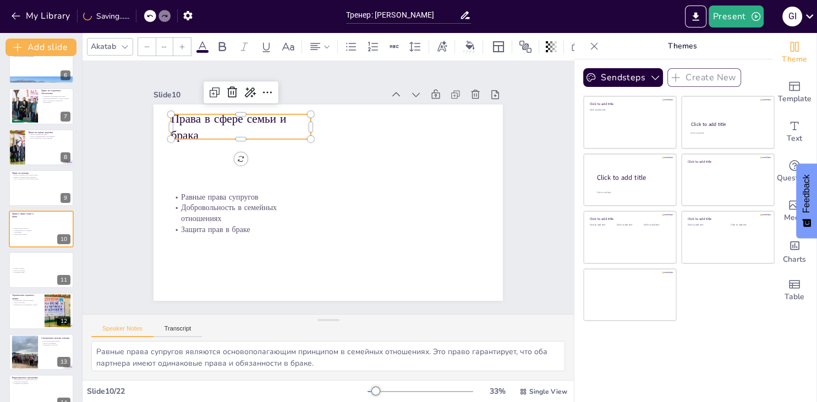
type input "48"
click at [365, 147] on p "Права в сфере семьи и брака" at bounding box center [433, 196] width 137 height 98
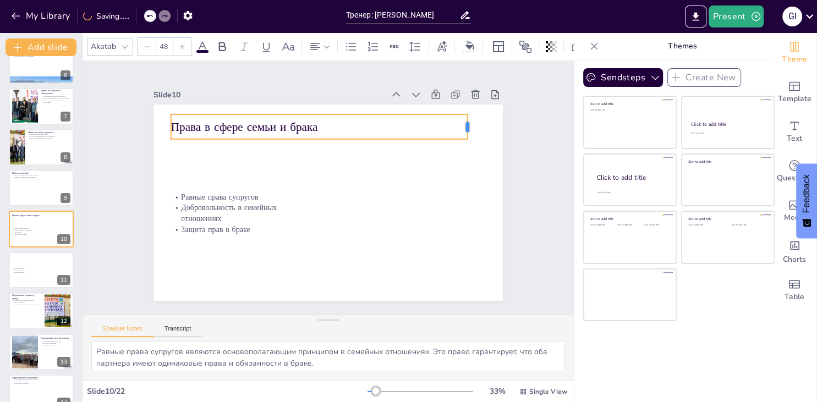
drag, startPoint x: 403, startPoint y: 133, endPoint x: 469, endPoint y: 138, distance: 66.2
click at [469, 138] on div "Права в сфере семьи и брака Равные права супругов Добровольность в семейных отн…" at bounding box center [315, 194] width 345 height 401
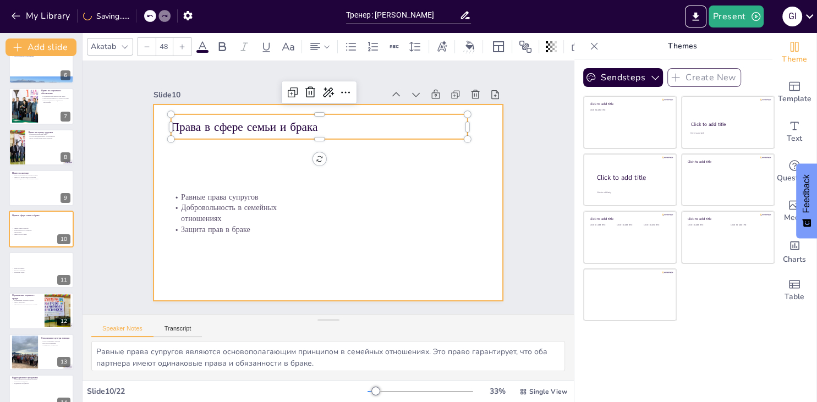
click at [376, 190] on div at bounding box center [329, 203] width 350 height 196
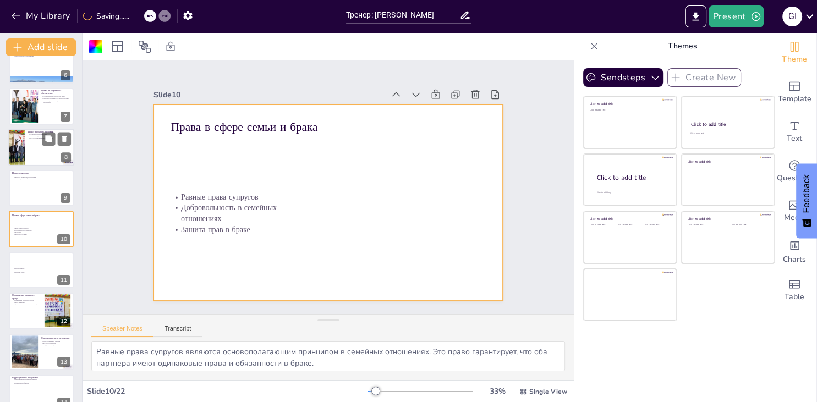
checkbox input "true"
click at [50, 149] on div at bounding box center [41, 147] width 66 height 37
type textarea "Право на охрану здоровья является основным правом, которое обеспечивает доступ …"
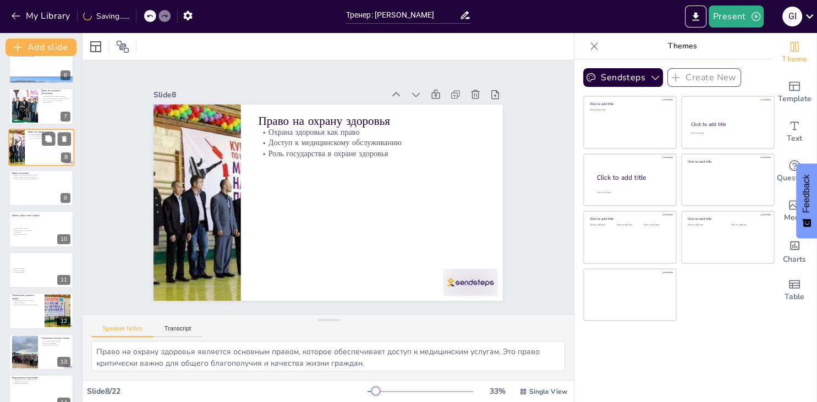
scroll to position [140, 0]
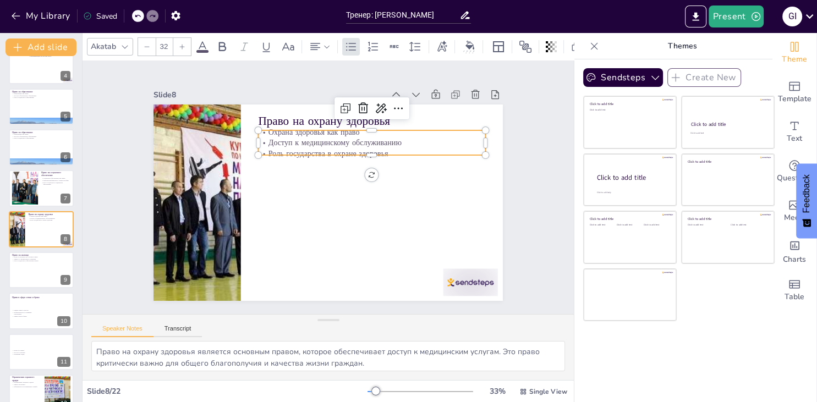
click at [363, 148] on p "Доступ к медицинскому обслуживанию" at bounding box center [390, 196] width 143 height 190
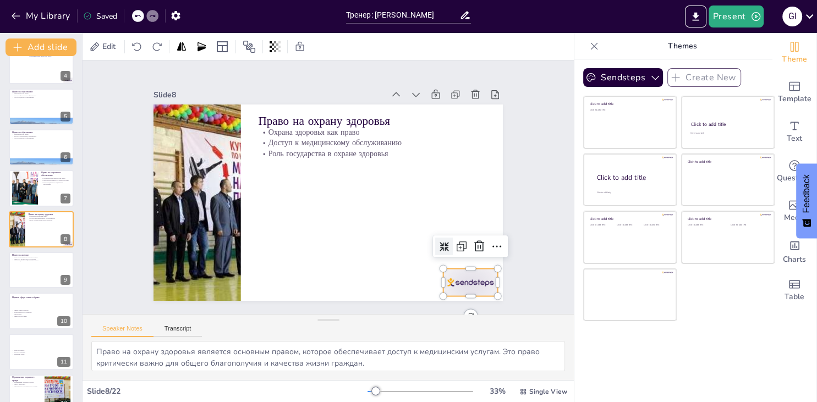
click at [400, 325] on div at bounding box center [370, 353] width 59 height 57
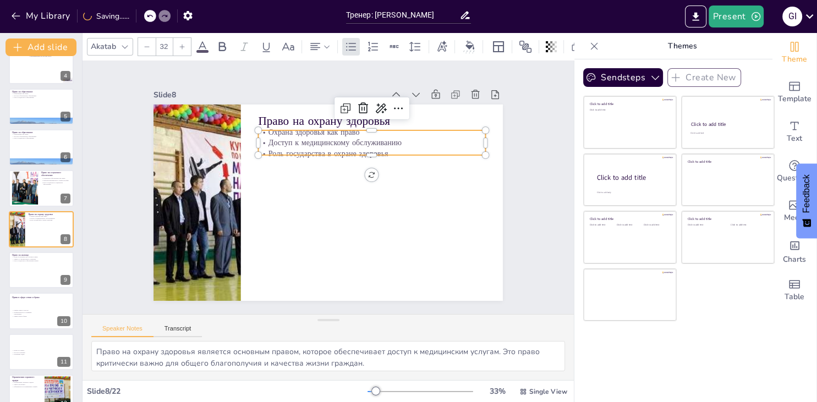
click at [364, 157] on div "Право на охрану здоровья Охрана здоровья как право Доступ к медицинскому обслуж…" at bounding box center [315, 194] width 345 height 401
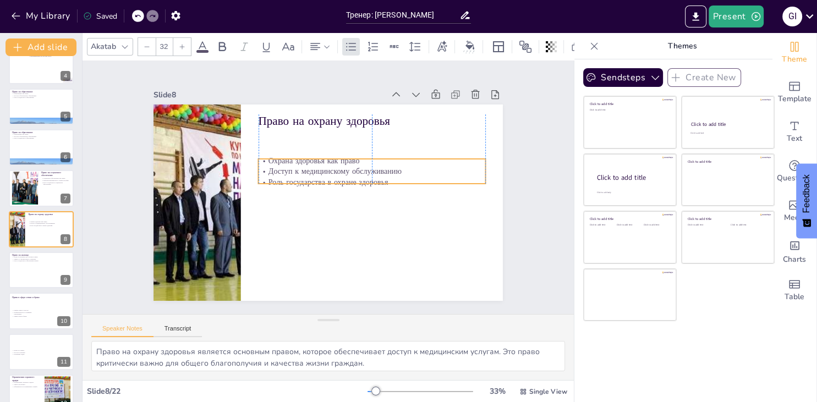
drag, startPoint x: 373, startPoint y: 153, endPoint x: 374, endPoint y: 184, distance: 31.4
click at [374, 184] on p "Роль государства в охране здоровья" at bounding box center [287, 174] width 212 height 102
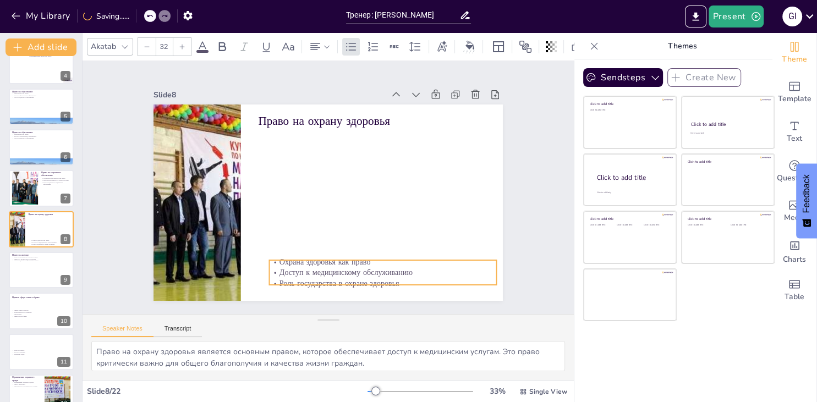
drag, startPoint x: 373, startPoint y: 185, endPoint x: 382, endPoint y: 276, distance: 91.8
click at [294, 276] on p "Роль государства в охране здоровья" at bounding box center [254, 269] width 80 height 219
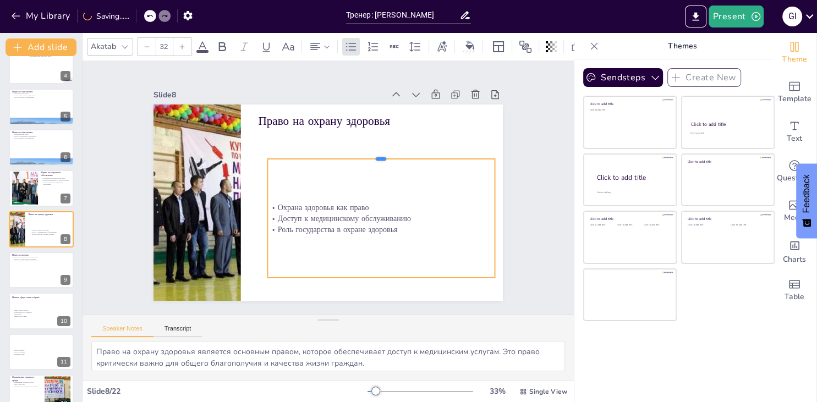
drag, startPoint x: 382, startPoint y: 253, endPoint x: 373, endPoint y: 157, distance: 95.7
click at [372, 157] on div at bounding box center [266, 196] width 211 height 100
checkbox input "true"
click at [39, 275] on div at bounding box center [41, 270] width 66 height 37
type textarea "Право на жилище является основным правом человека, которое защищает граждан от …"
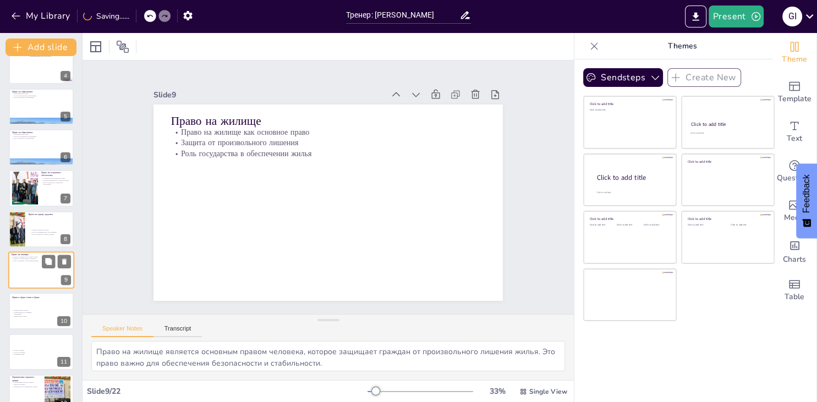
scroll to position [181, 0]
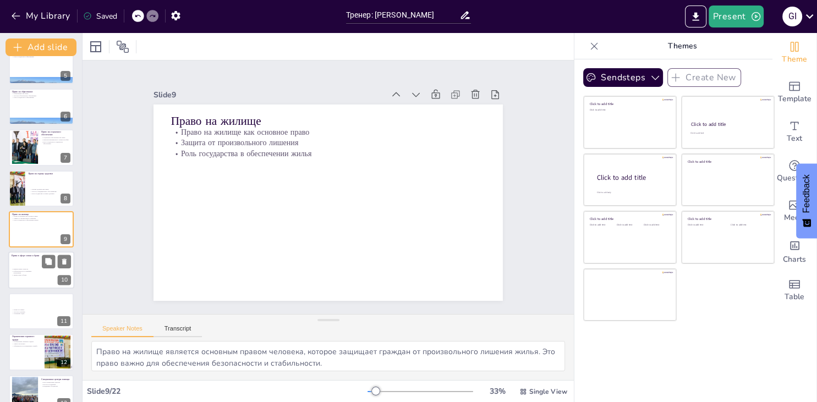
checkbox input "true"
click at [38, 277] on div "Равные права супругов Добровольность в семейных отношениях Защита прав в браке" at bounding box center [25, 272] width 26 height 27
type textarea "Равные права супругов являются основополагающим принципом в семейных отношениях…"
checkbox input "true"
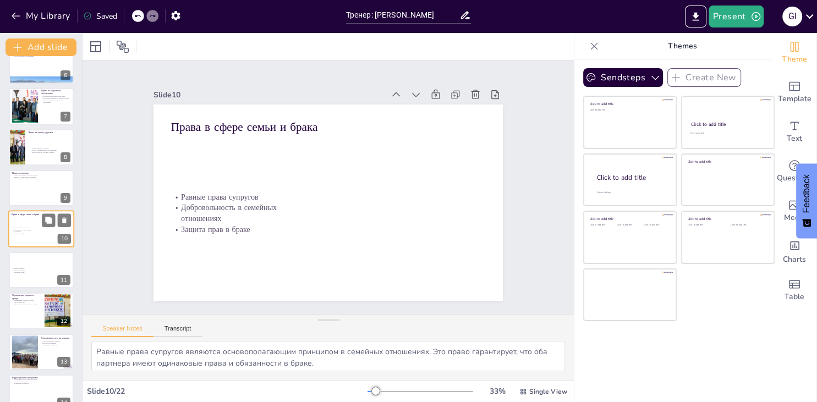
click at [38, 277] on div "Право на защиту Доступ к помощи Охранный ордер" at bounding box center [41, 270] width 58 height 28
type textarea "Право на защиту от насилия является основным правом, которое обеспечивает безоп…"
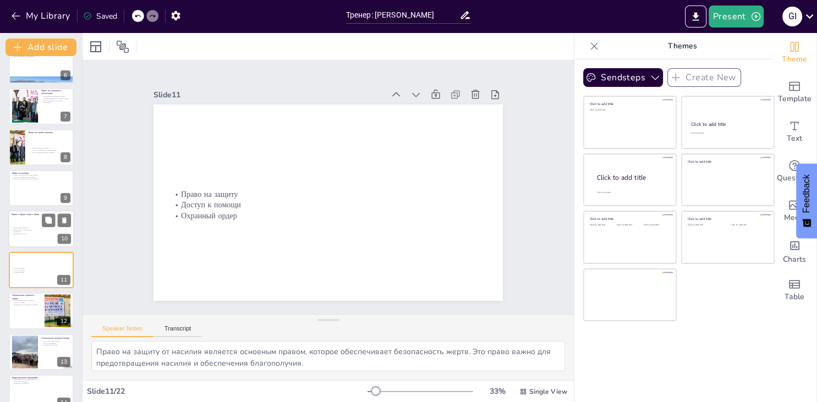
scroll to position [263, 0]
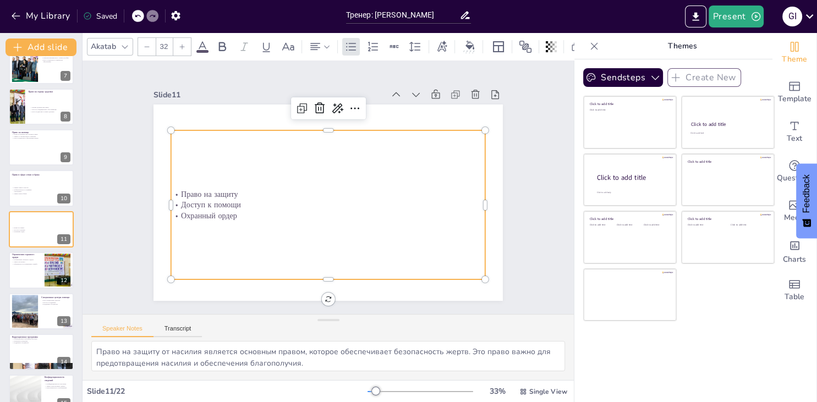
click at [212, 179] on div "Право на защиту Доступ к помощи Охранный ордер" at bounding box center [344, 194] width 264 height 348
click at [199, 179] on div "Право на защиту Доступ к помощи Охранный ордер" at bounding box center [317, 174] width 334 height 321
click at [213, 173] on div "Право на защиту Доступ к помощи Охранный ордер" at bounding box center [321, 171] width 348 height 265
click at [183, 196] on p "Право на защиту" at bounding box center [327, 194] width 310 height 76
click at [186, 196] on p "Право на защиту" at bounding box center [324, 181] width 277 height 167
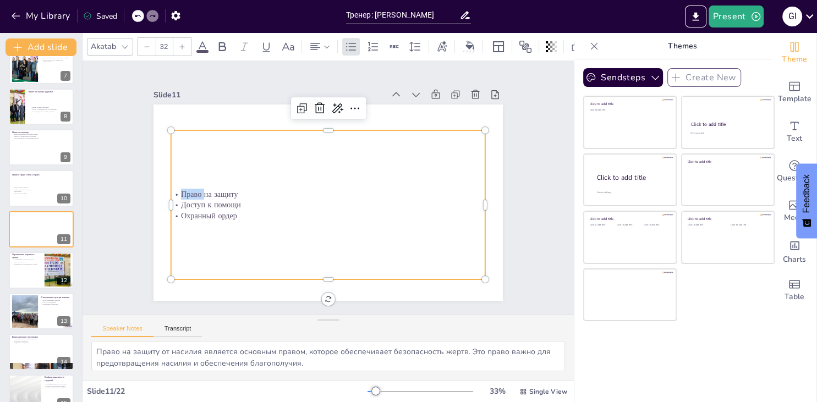
click at [237, 196] on p "Право на защиту" at bounding box center [334, 183] width 194 height 261
click at [183, 196] on p "Право на защиту" at bounding box center [326, 181] width 292 height 138
click at [239, 196] on p "Право на защиту" at bounding box center [322, 191] width 167 height 278
click at [268, 196] on p "Право на защиту" at bounding box center [322, 190] width 108 height 302
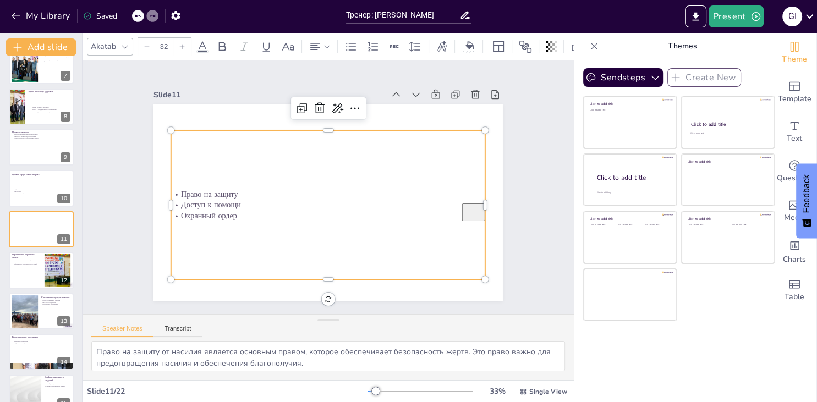
click at [193, 173] on div "Право на защиту Доступ к помощи Охранный ордер" at bounding box center [313, 177] width 305 height 342
click at [193, 173] on div "Право на защиту Доступ к помощи Охранный ордер" at bounding box center [326, 170] width 329 height 182
click at [193, 173] on div "Право на защиту Доступ к помощи Охранный ордер" at bounding box center [313, 178] width 287 height 347
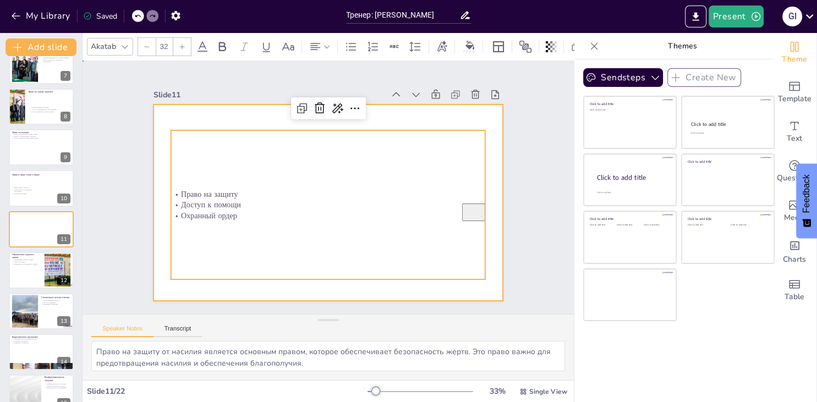
click at [201, 112] on div at bounding box center [319, 175] width 398 height 364
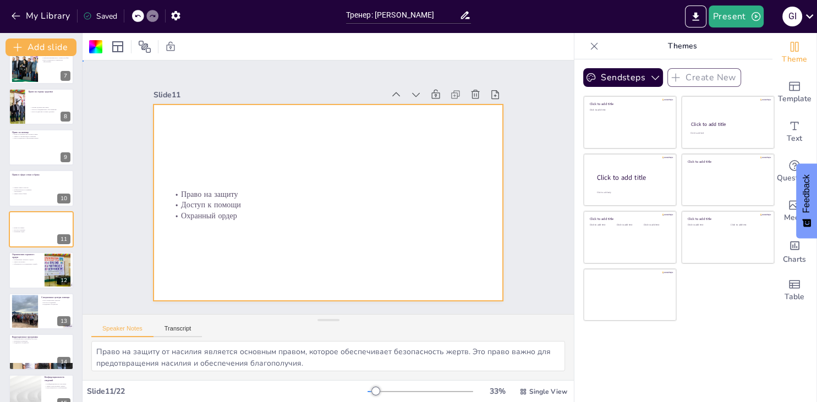
click at [201, 112] on div at bounding box center [330, 203] width 368 height 232
click at [201, 112] on div at bounding box center [322, 174] width 399 height 322
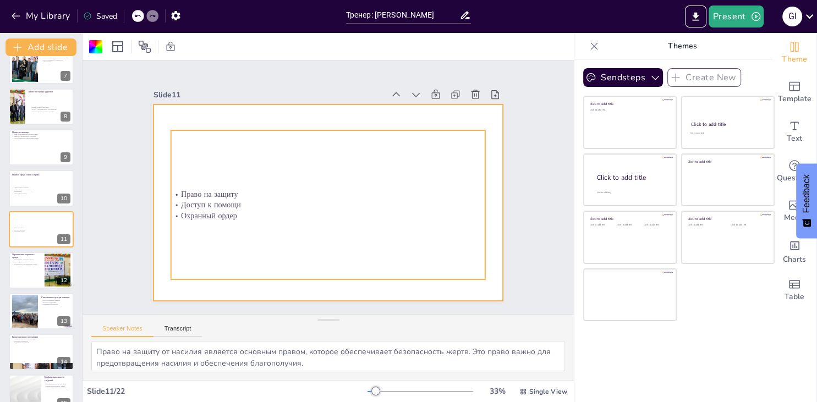
click at [201, 170] on div "Право на защиту Доступ к помощи Охранный ордер" at bounding box center [333, 170] width 345 height 239
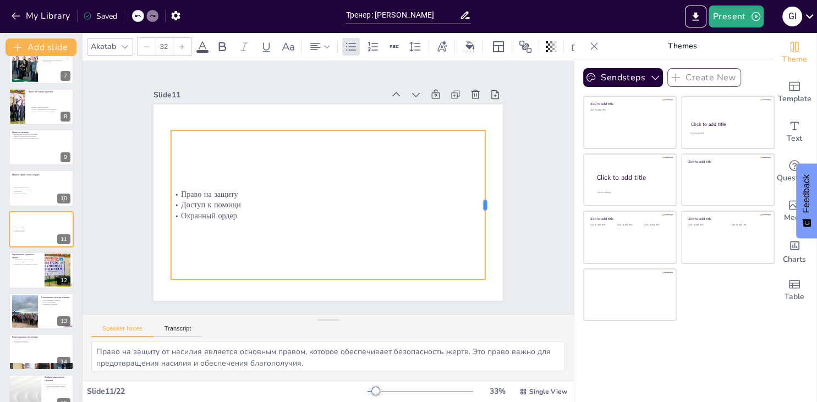
click at [194, 136] on div at bounding box center [174, 137] width 40 height 148
checkbox input "true"
type input "31.5"
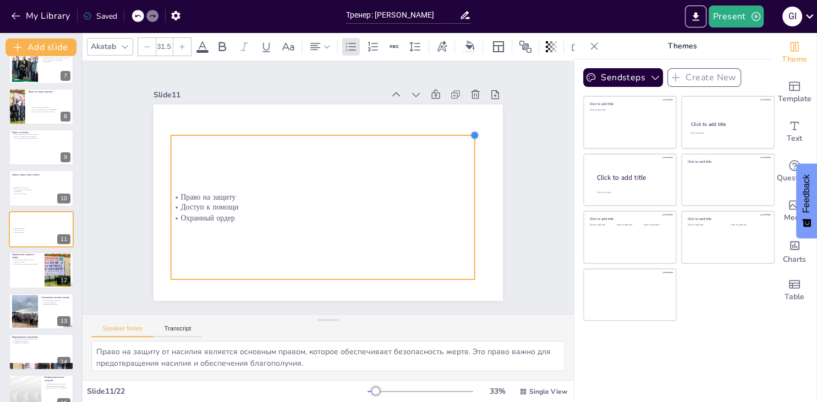
checkbox input "true"
type input "30.7"
checkbox input "true"
type input "30.6"
checkbox input "true"
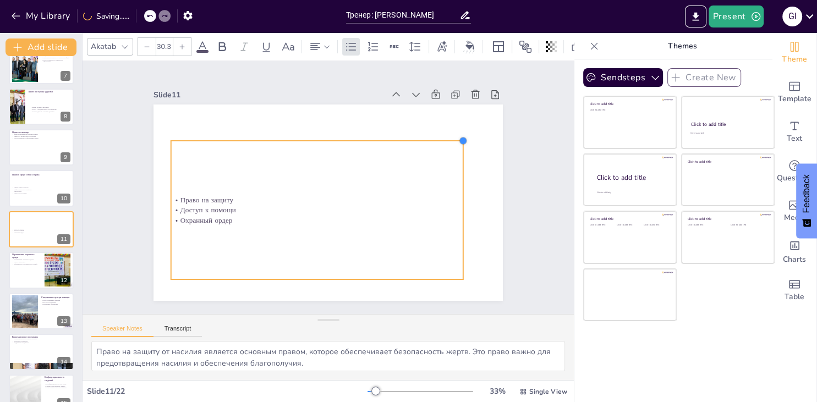
type input "29.8"
checkbox input "true"
type input "28.7"
checkbox input "true"
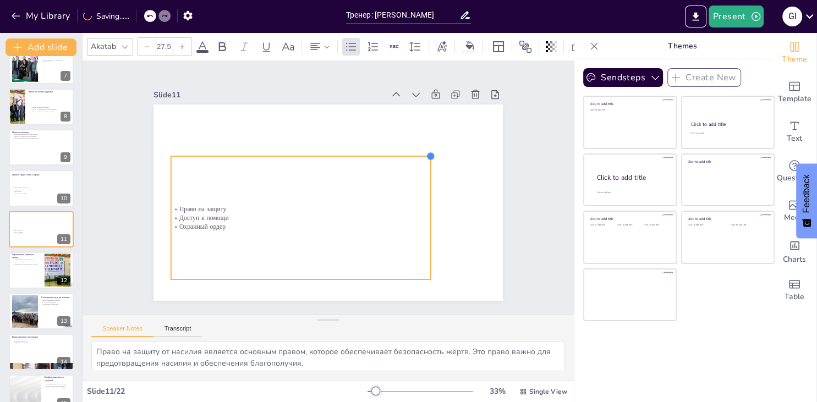
type input "26.5"
checkbox input "true"
type input "25.5"
checkbox input "true"
type input "25.4"
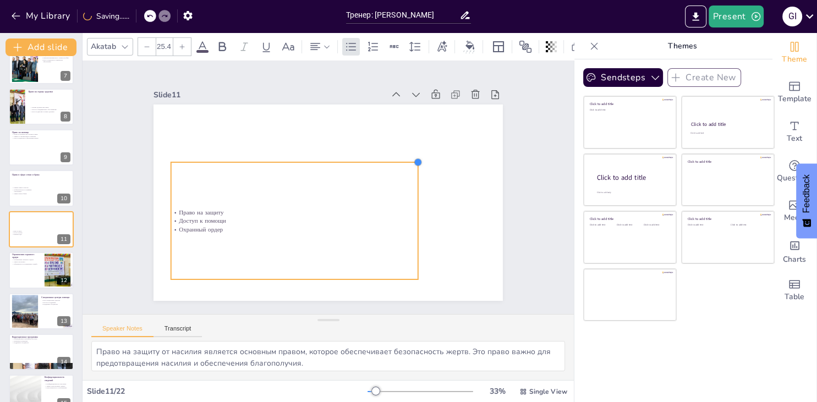
checkbox input "true"
type input "25"
drag, startPoint x: 486, startPoint y: 129, endPoint x: 286, endPoint y: 161, distance: 203.0
click at [286, 161] on div "Право на защиту Доступ к помощи Охранный ордер" at bounding box center [340, 177] width 380 height 391
checkbox input "true"
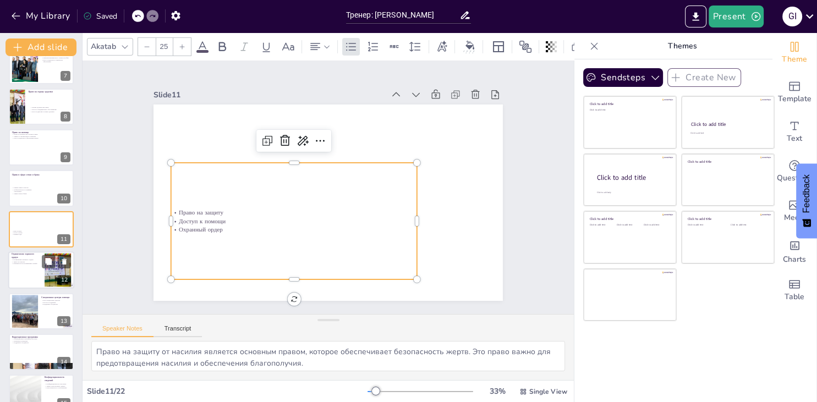
click at [31, 272] on div at bounding box center [41, 270] width 66 height 37
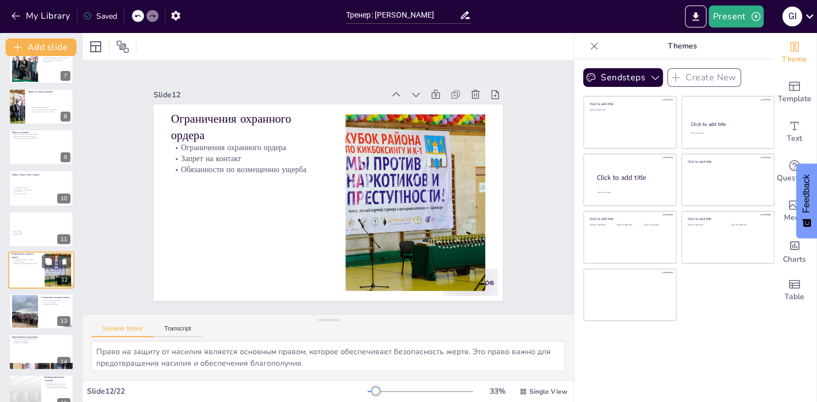
type textarea "Ограничения охранного ордера помогают защитить жертву насилия от дальнейших угр…"
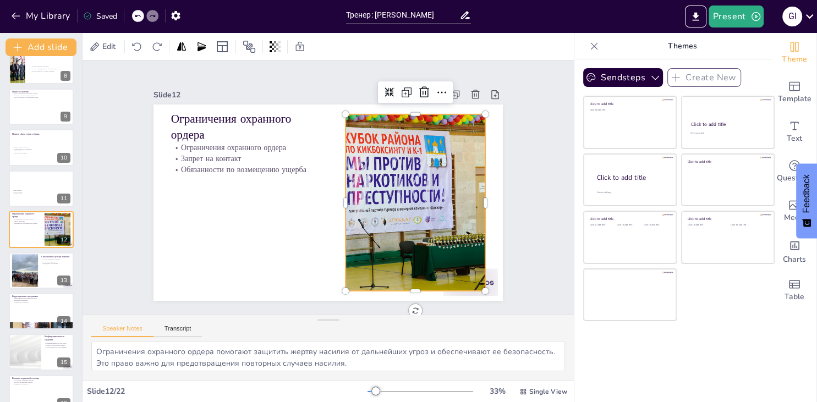
click at [420, 267] on div at bounding box center [260, 130] width 319 height 286
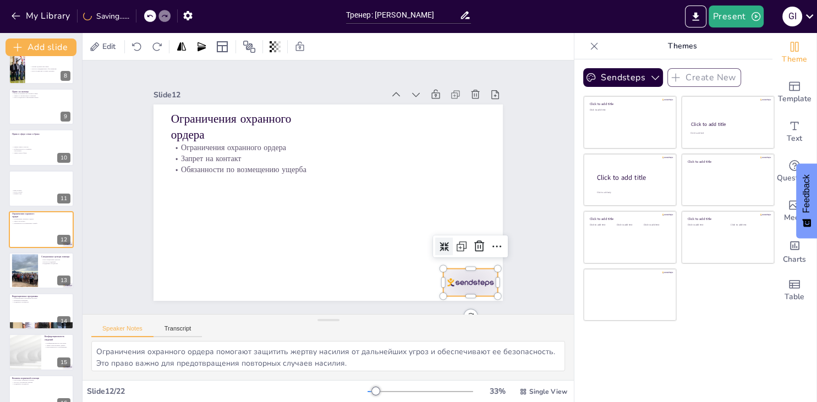
click at [451, 309] on div at bounding box center [420, 332] width 61 height 47
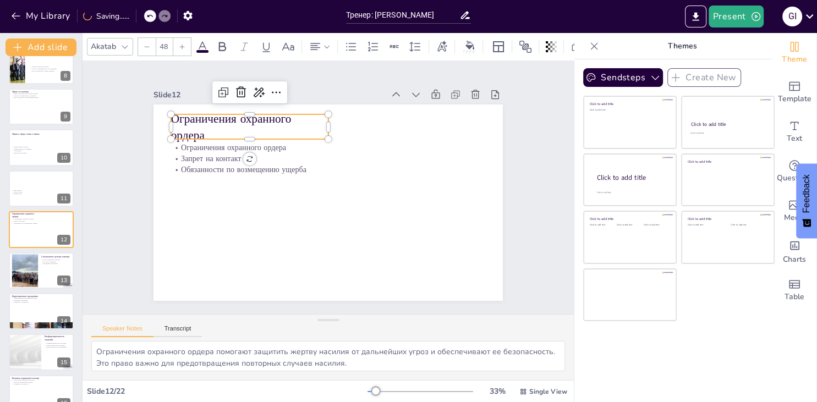
click at [212, 124] on p "Ограничения охранного ордера" at bounding box center [249, 127] width 157 height 32
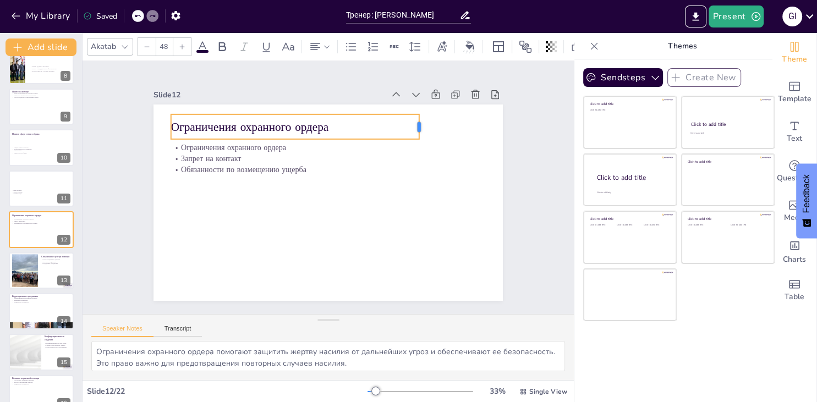
drag, startPoint x: 329, startPoint y: 128, endPoint x: 419, endPoint y: 125, distance: 90.9
click at [248, 125] on div at bounding box center [234, 125] width 26 height 18
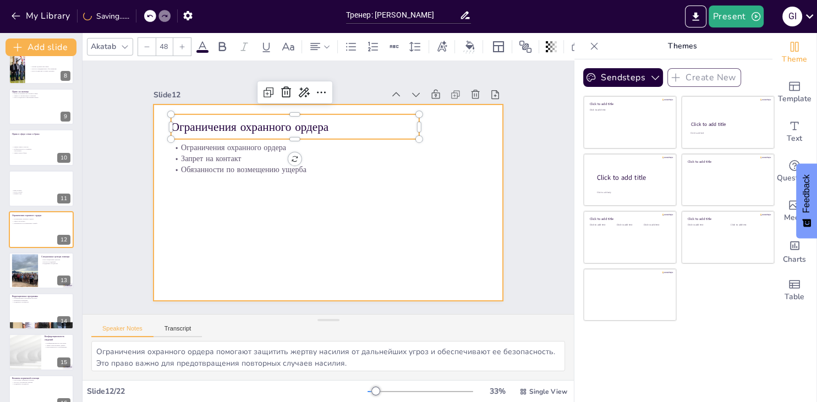
click at [374, 214] on div at bounding box center [342, 182] width 295 height 393
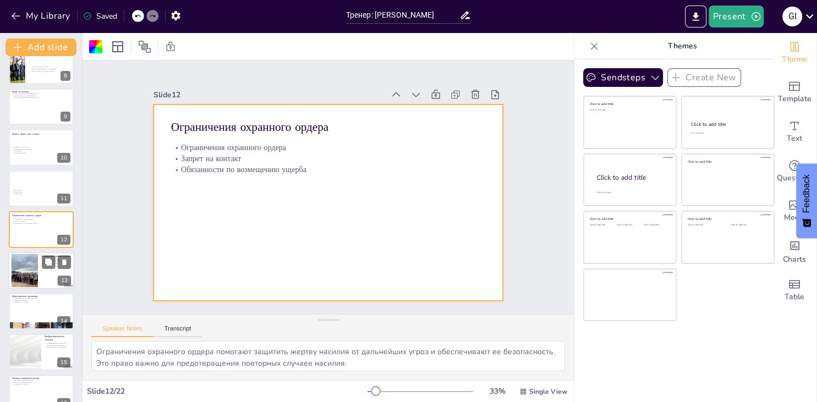
checkbox input "true"
click at [51, 274] on div at bounding box center [41, 270] width 66 height 37
type textarea "Специальные центры играют важную роль в поддержке жертв насилия, обеспечивая до…"
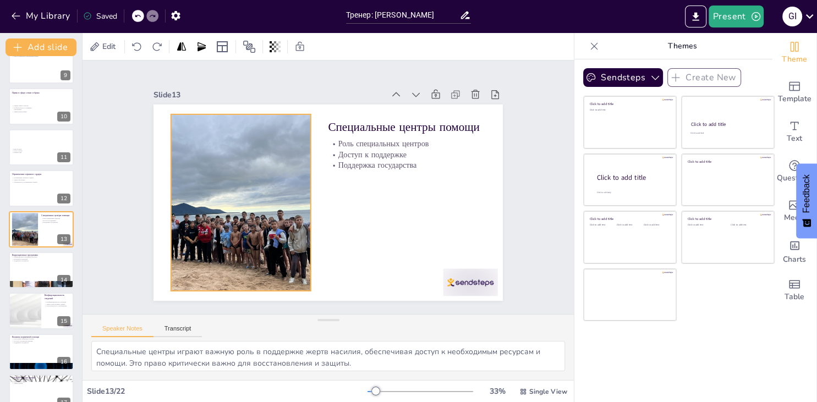
click at [265, 246] on div at bounding box center [411, 217] width 293 height 271
click at [308, 201] on div at bounding box center [414, 209] width 287 height 258
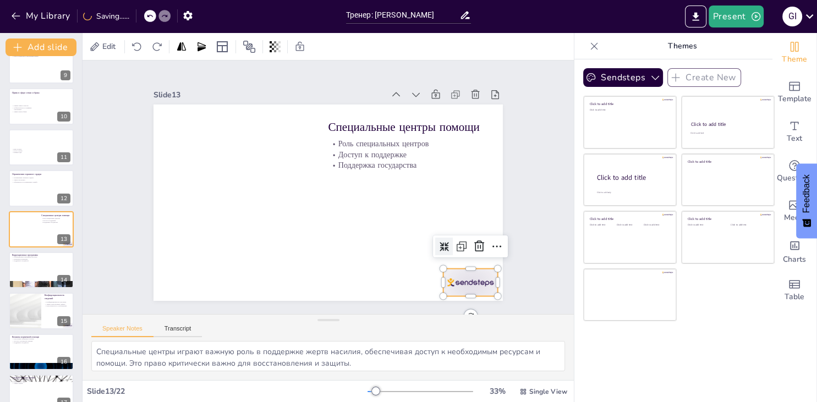
click at [450, 309] on div at bounding box center [419, 332] width 61 height 47
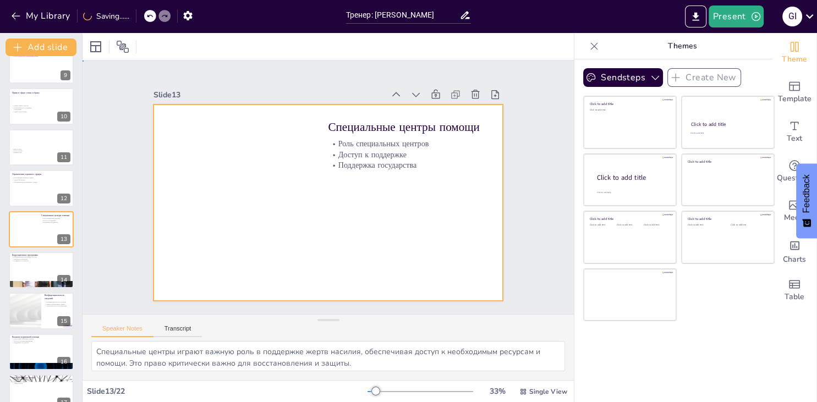
click at [408, 210] on div at bounding box center [315, 194] width 345 height 401
checkbox input "true"
click at [28, 269] on div at bounding box center [41, 270] width 66 height 37
type textarea "Коррекционные программы являются важной мерой для предотвращения повторного нас…"
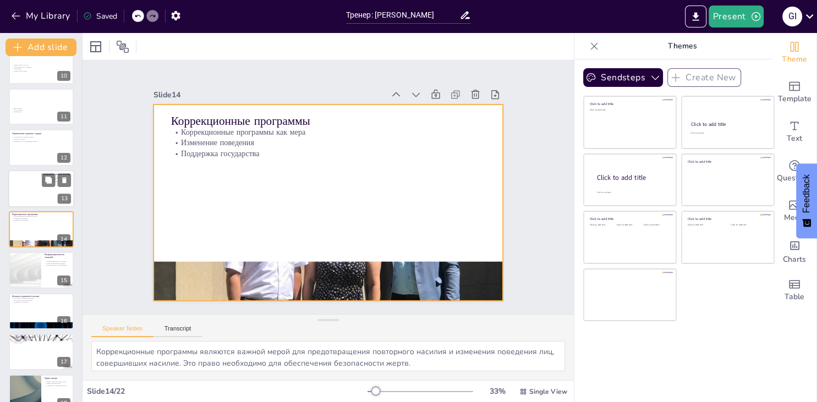
checkbox input "true"
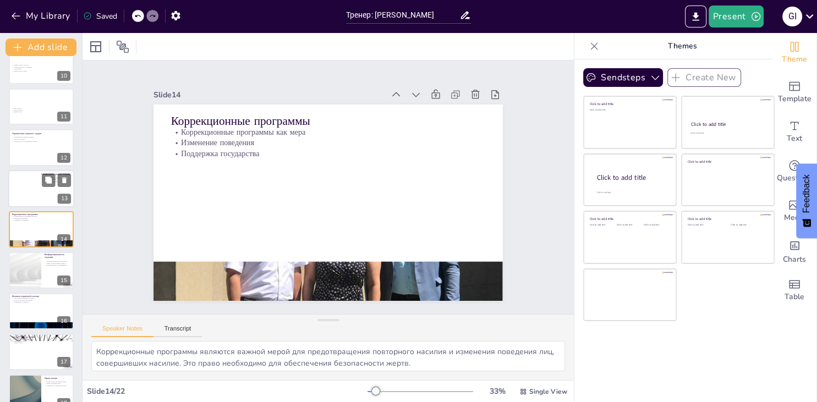
click at [35, 182] on div at bounding box center [41, 188] width 66 height 37
type textarea "Специальные центры играют важную роль в поддержке жертв насилия, обеспечивая до…"
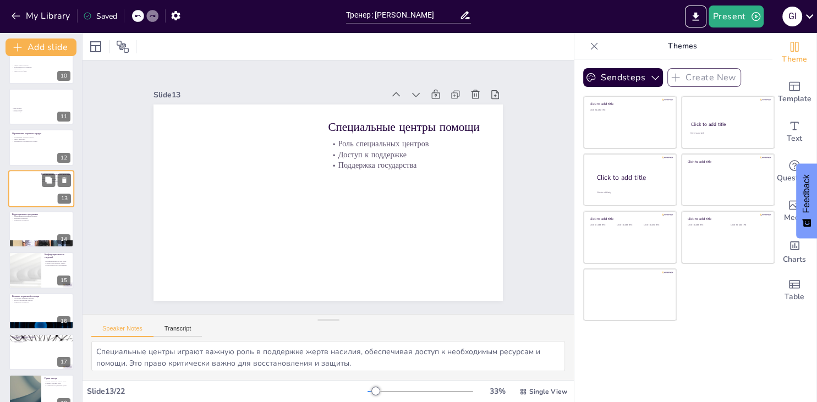
scroll to position [345, 0]
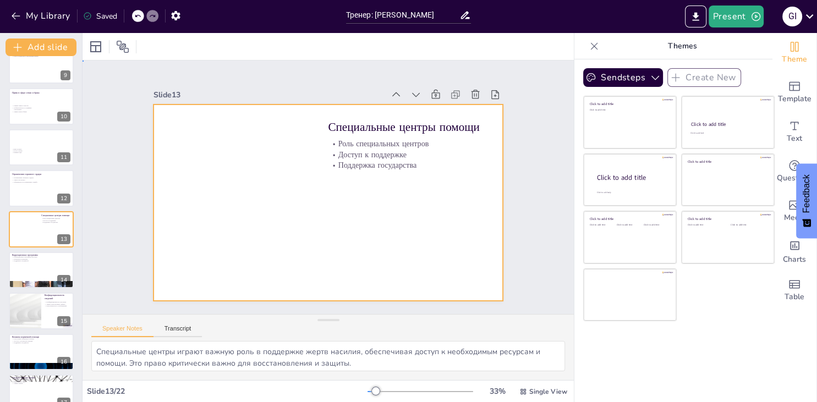
click at [387, 174] on div at bounding box center [337, 175] width 398 height 364
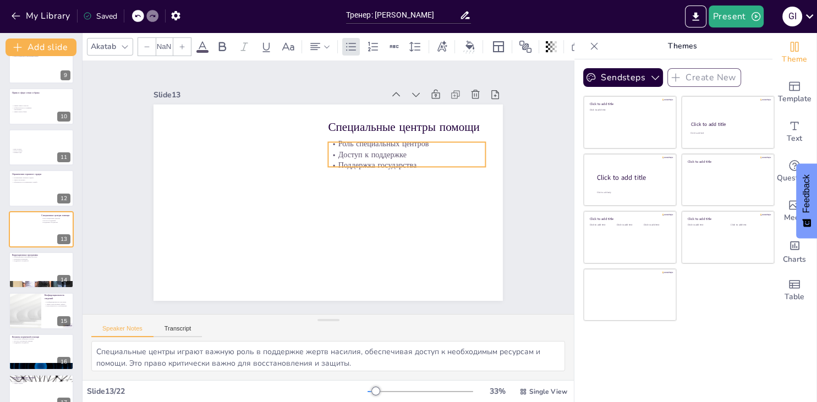
checkbox input "true"
type input "32"
click at [382, 176] on p "Доступ к поддержке" at bounding box center [383, 252] width 59 height 153
click at [321, 166] on p "Поддержка государства" at bounding box center [247, 176] width 148 height 74
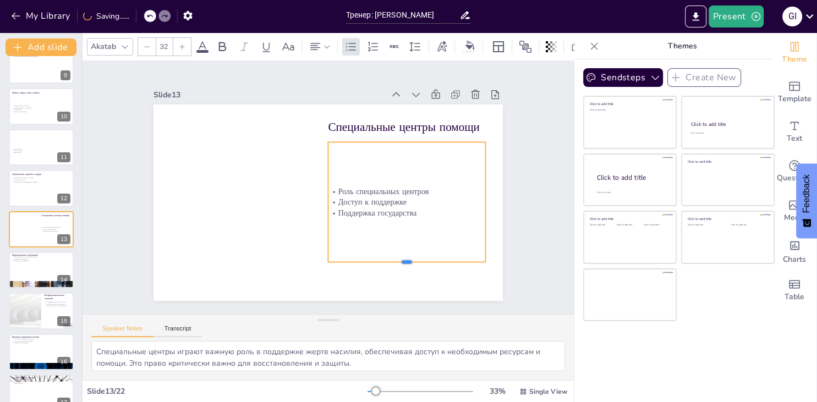
drag, startPoint x: 407, startPoint y: 169, endPoint x: 422, endPoint y: 265, distance: 97.5
click at [329, 112] on div at bounding box center [249, 107] width 157 height 9
checkbox input "true"
click at [34, 269] on div at bounding box center [41, 270] width 66 height 37
type textarea "Коррекционные программы являются важной мерой для предотвращения повторного нас…"
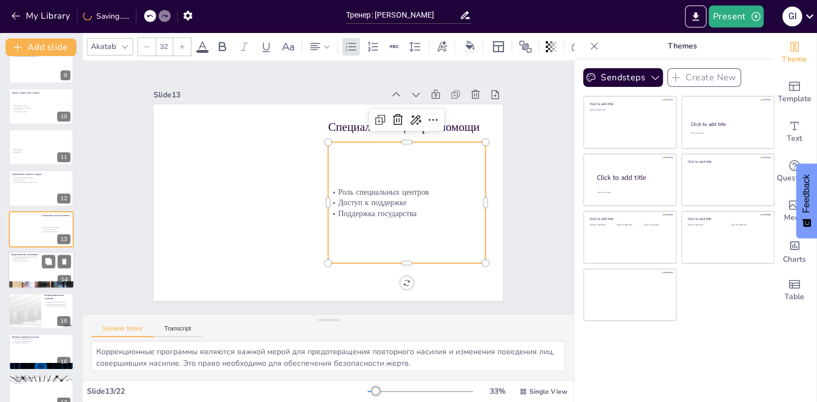
scroll to position [386, 0]
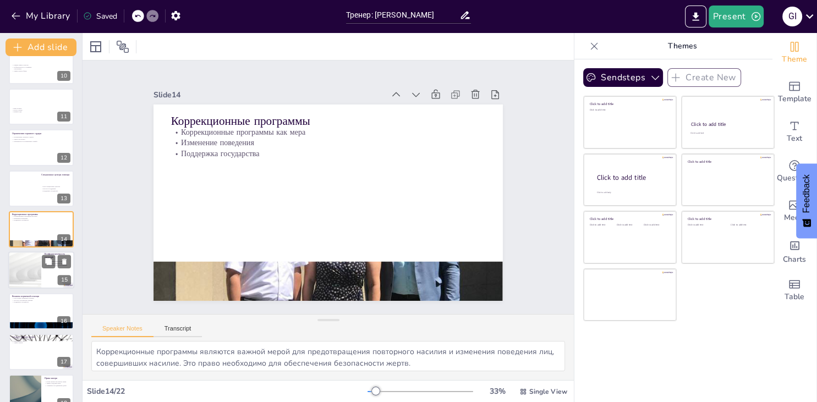
checkbox input "true"
click at [31, 270] on div at bounding box center [25, 270] width 66 height 37
type textarea "Конфиденциальность является важным правом, которое защищает личные данные жертв…"
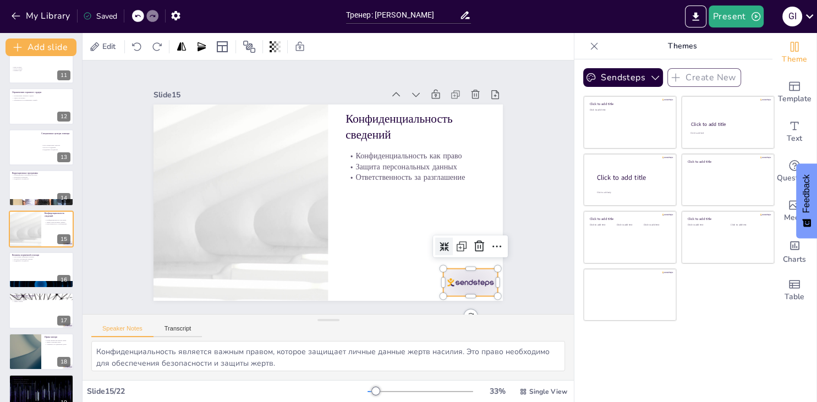
click at [332, 47] on div at bounding box center [303, 17] width 57 height 59
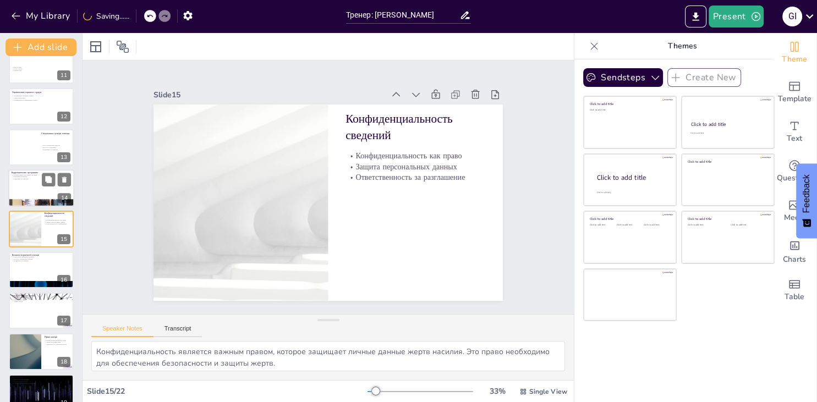
checkbox input "true"
click at [69, 189] on div at bounding box center [41, 188] width 66 height 37
type textarea "Коррекционные программы являются важной мерой для предотвращения повторного нас…"
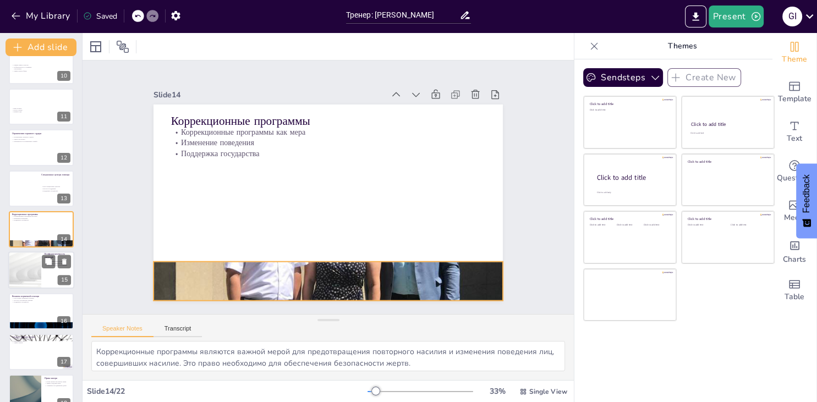
checkbox input "true"
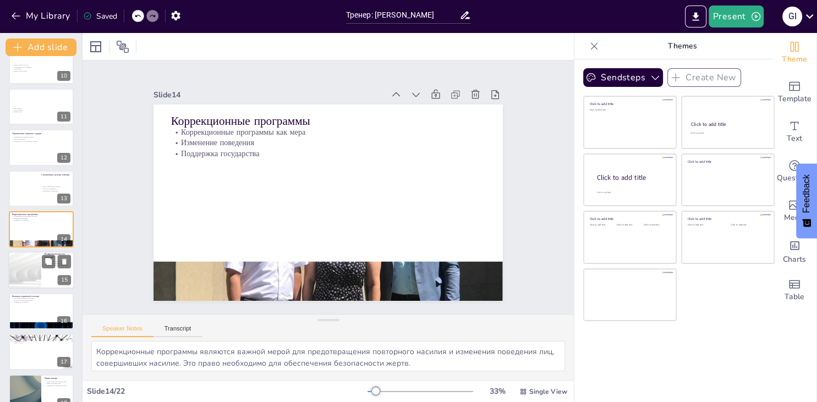
click at [47, 271] on div at bounding box center [41, 270] width 66 height 37
type textarea "Конфиденциальность является важным правом, которое защищает личные данные жертв…"
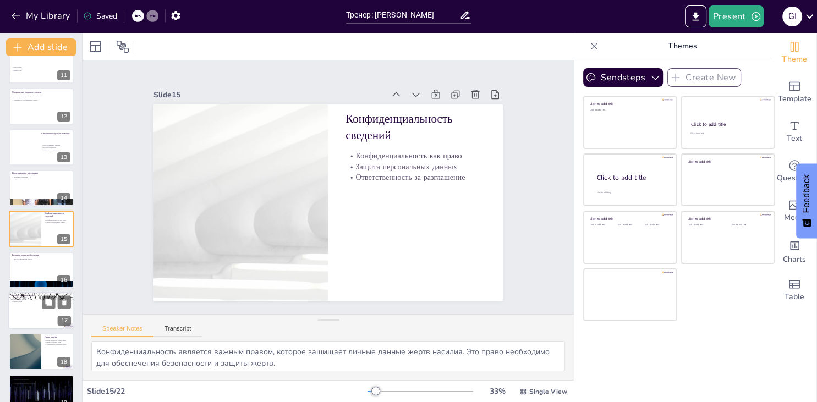
checkbox input "true"
click at [45, 314] on div at bounding box center [41, 310] width 66 height 37
type textarea "Сроки пребывания в специальных центрах и комнатах первичной помощи важны для об…"
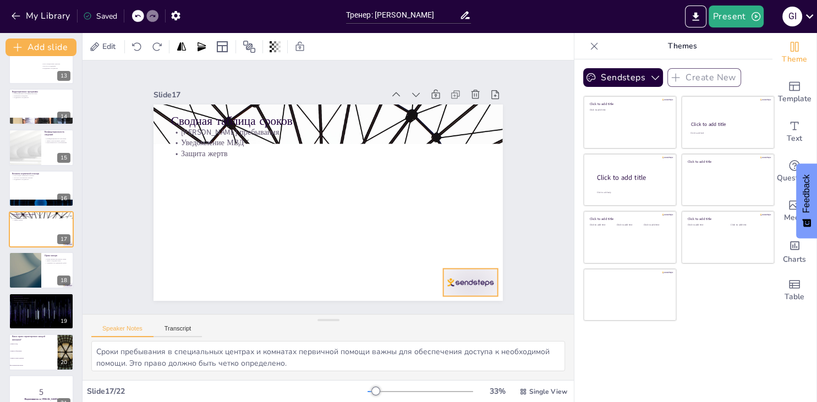
click at [396, 53] on div at bounding box center [374, 22] width 43 height 61
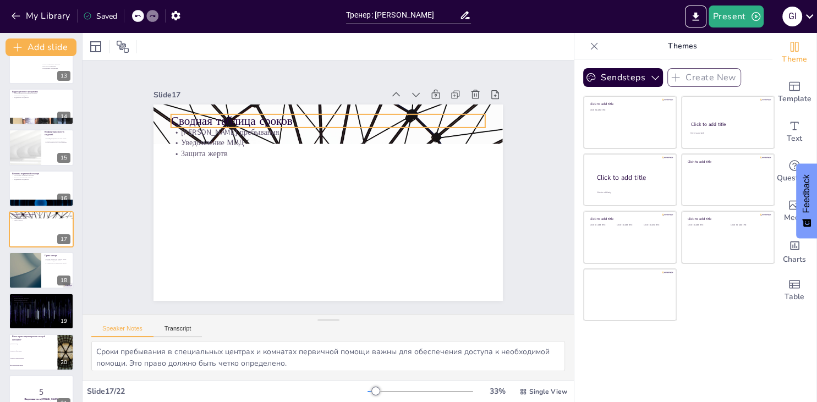
click at [173, 117] on div "Сводная таблица сроков Сроки пребывания Уведомление МВД Защита жертв" at bounding box center [341, 179] width 345 height 401
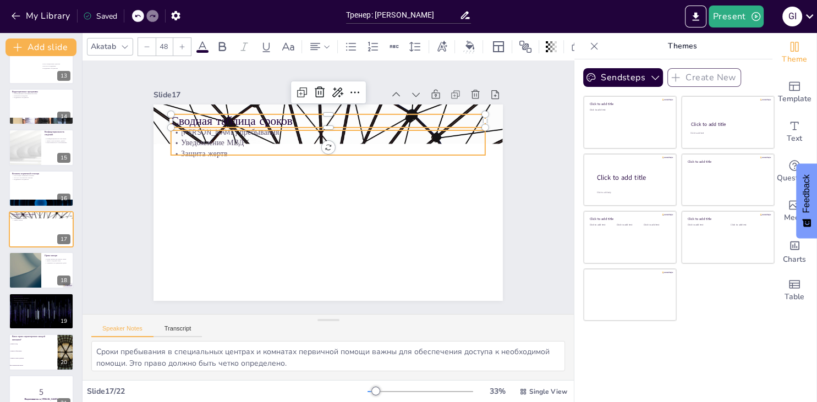
checkbox input "true"
type input "32"
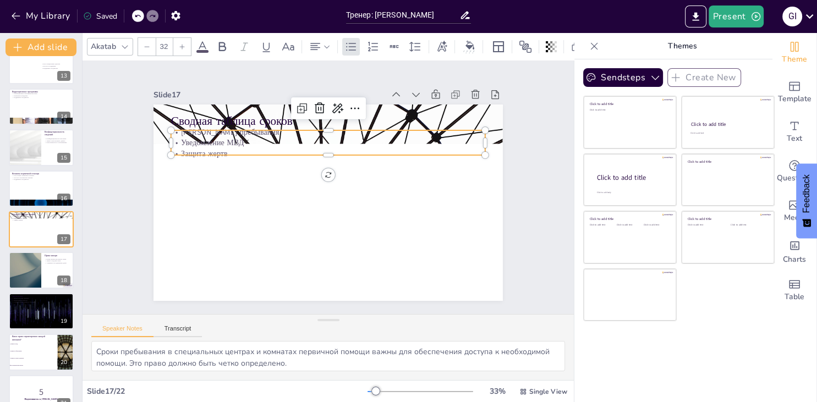
click at [179, 138] on p "Уведомление МВД" at bounding box center [333, 142] width 314 height 43
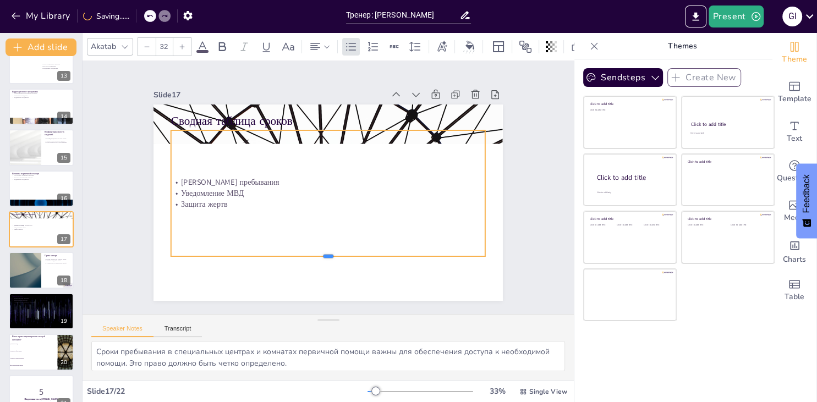
drag, startPoint x: 331, startPoint y: 156, endPoint x: 341, endPoint y: 258, distance: 102.3
click at [341, 258] on div at bounding box center [321, 261] width 314 height 42
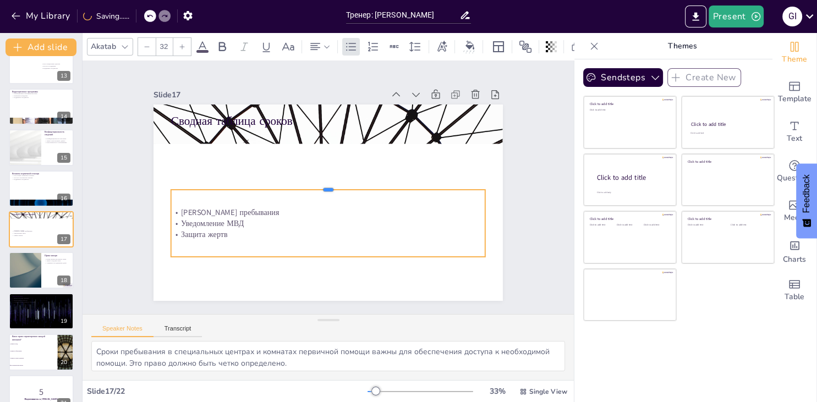
drag, startPoint x: 331, startPoint y: 129, endPoint x: 334, endPoint y: 190, distance: 61.1
click at [334, 190] on div at bounding box center [327, 188] width 217 height 239
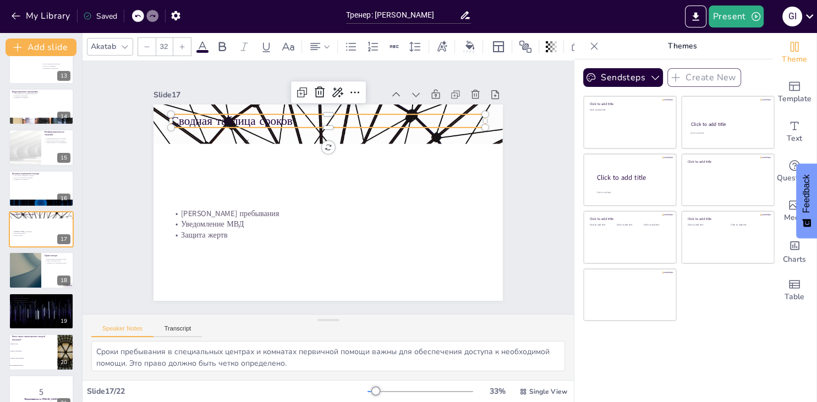
checkbox input "true"
type input "48"
click at [335, 126] on p "Сводная таблица сроков" at bounding box center [391, 208] width 113 height 304
click at [386, 126] on p "Сводная таблица сроков" at bounding box center [394, 187] width 17 height 314
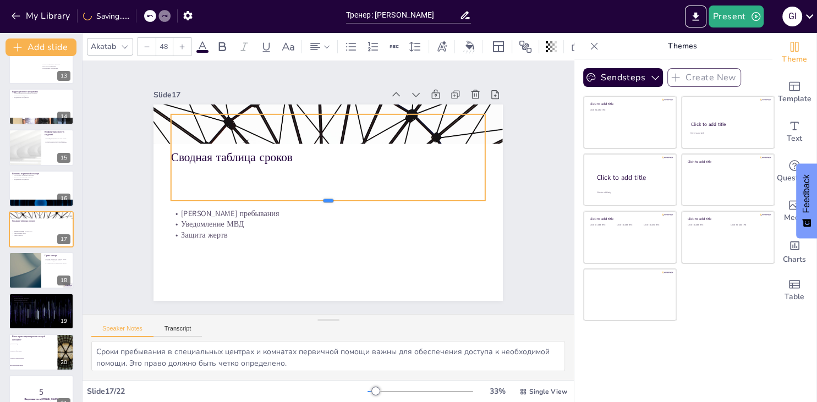
drag, startPoint x: 327, startPoint y: 129, endPoint x: 335, endPoint y: 203, distance: 74.7
click at [335, 203] on div at bounding box center [335, 171] width 291 height 136
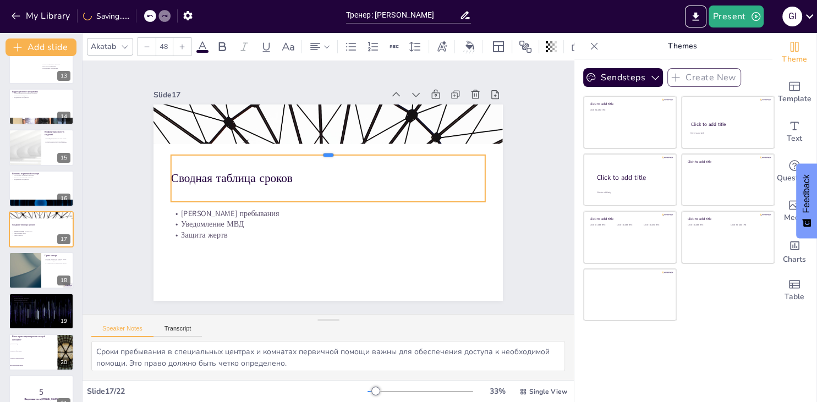
drag, startPoint x: 331, startPoint y: 112, endPoint x: 338, endPoint y: 153, distance: 41.3
click at [338, 153] on div at bounding box center [362, 172] width 136 height 291
click at [193, 181] on p "Сводная таблица сроков" at bounding box center [333, 179] width 280 height 171
click at [176, 181] on p "Сводная таблица сроков" at bounding box center [329, 178] width 311 height 81
checkbox input "true"
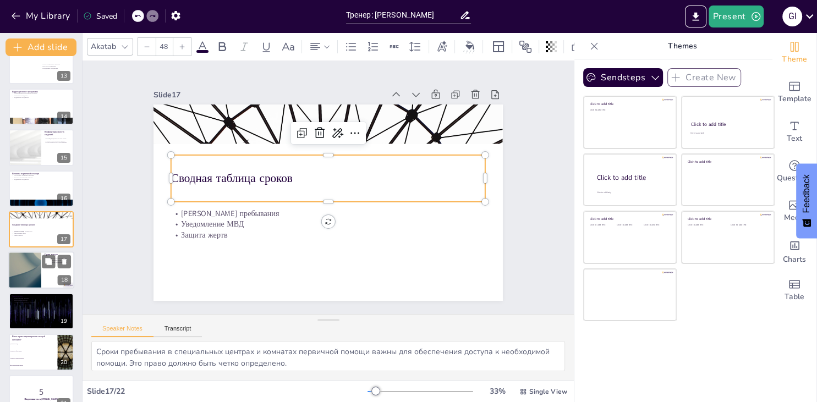
click at [47, 276] on div at bounding box center [41, 270] width 66 height 37
type textarea "Права матери являются важной частью прав женщин и должны быть защищены. Это пра…"
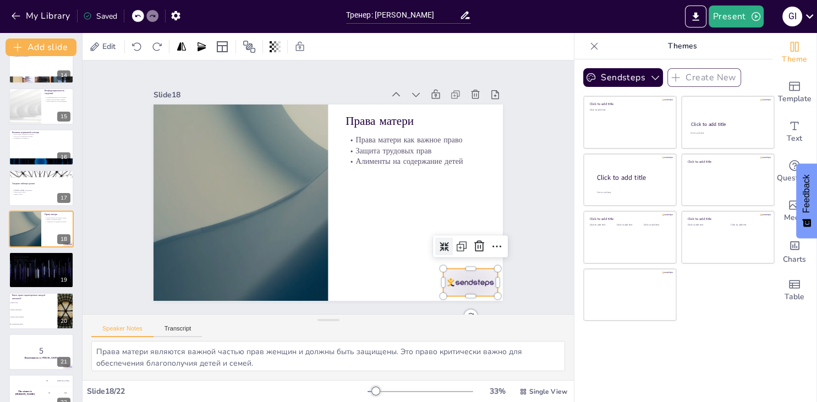
click at [362, 329] on div at bounding box center [335, 359] width 54 height 60
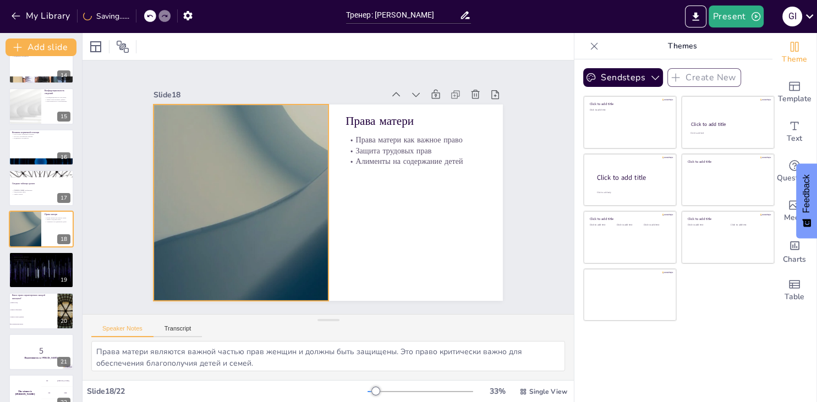
checkbox input "true"
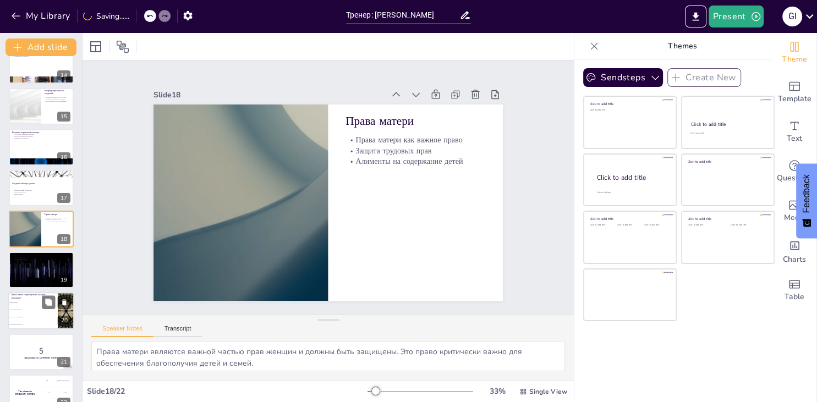
checkbox input "true"
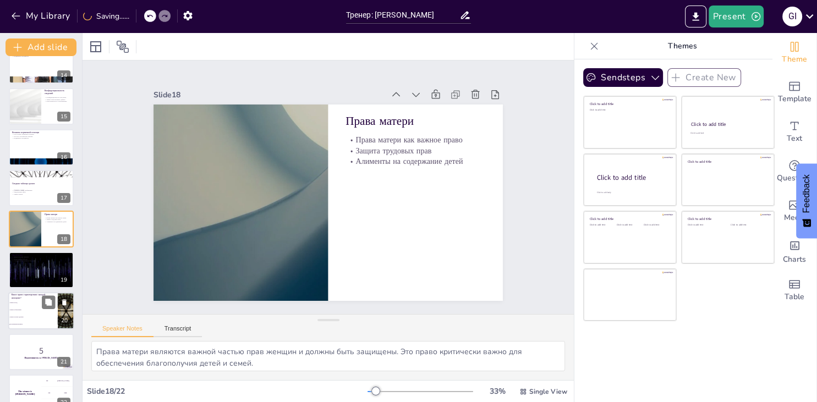
checkbox input "true"
click at [25, 307] on li "Право на образование" at bounding box center [33, 310] width 50 height 7
type textarea "Правильный ответ — «Все вышеперечисленное». Каждая женщина имеет право на труд,…"
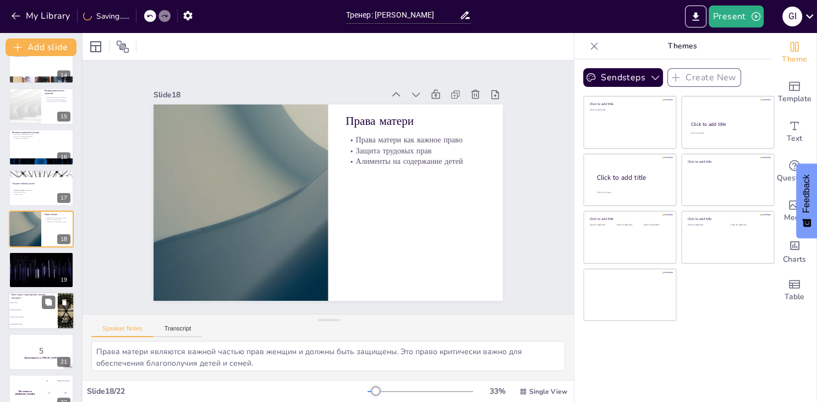
checkbox input "true"
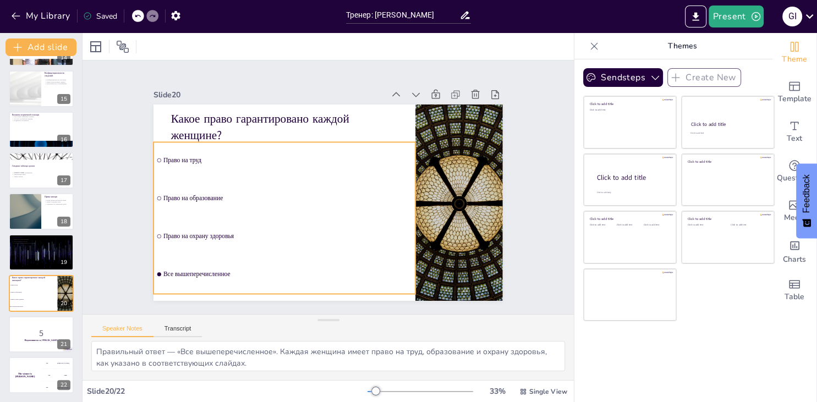
checkbox input "true"
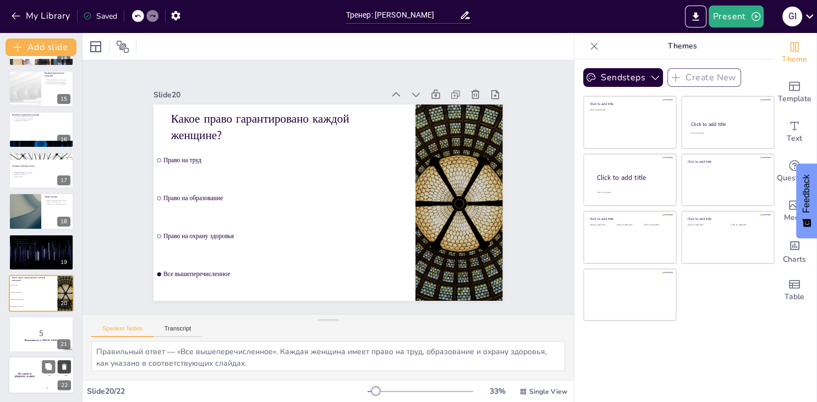
checkbox input "true"
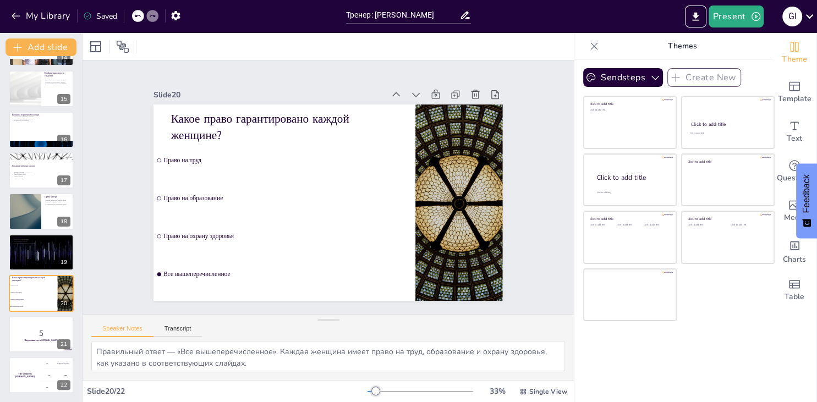
checkbox input "true"
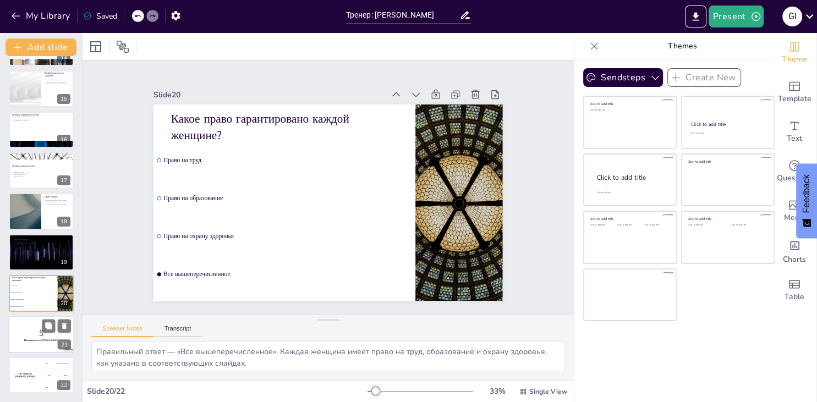
checkbox input "true"
click at [34, 337] on p "5" at bounding box center [41, 333] width 59 height 12
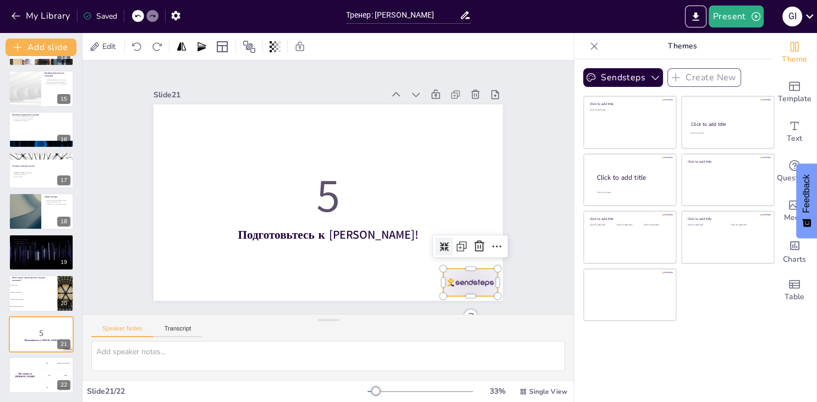
click at [435, 315] on div at bounding box center [404, 340] width 61 height 51
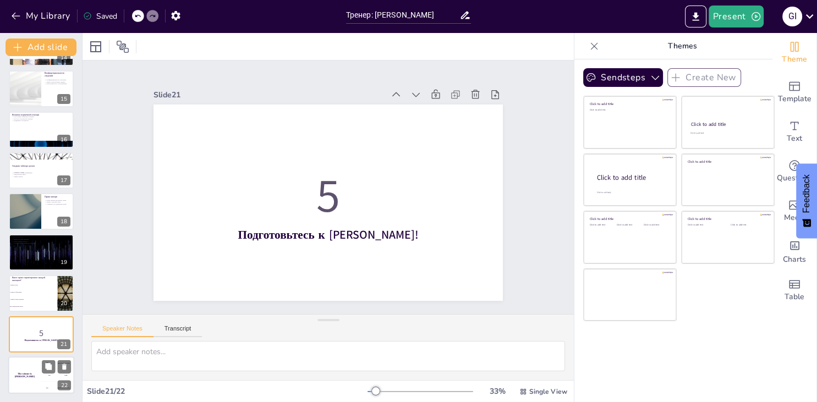
click at [23, 369] on div "The winner is [PERSON_NAME]" at bounding box center [24, 375] width 33 height 37
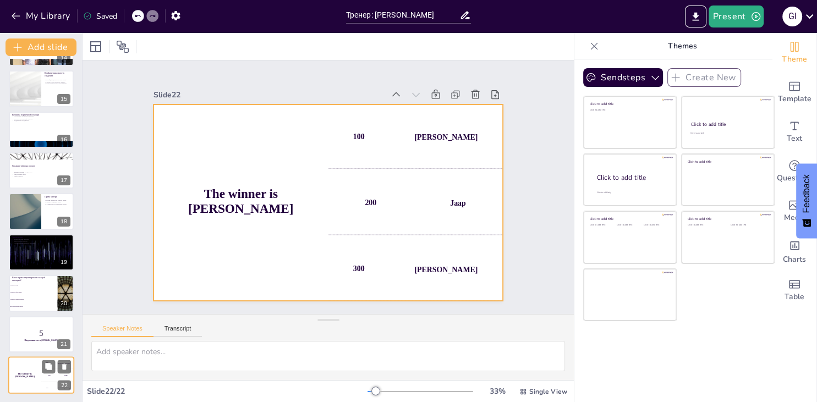
click at [27, 373] on div "The winner is [PERSON_NAME]" at bounding box center [24, 375] width 33 height 37
click at [31, 370] on div "The winner is [PERSON_NAME]" at bounding box center [24, 375] width 33 height 37
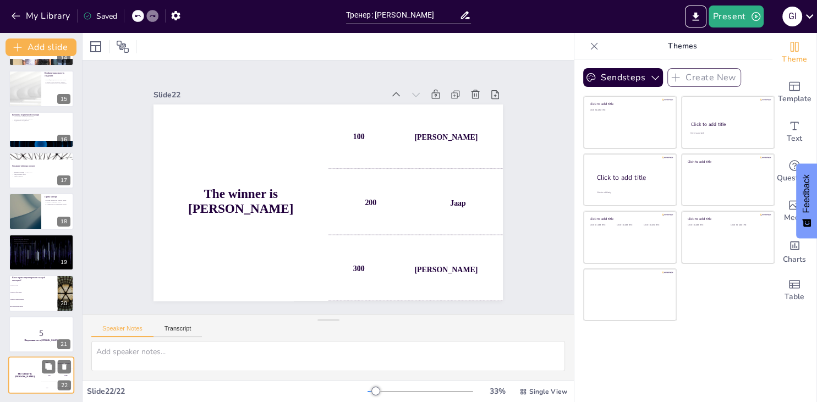
click at [29, 372] on div "The winner is [PERSON_NAME]" at bounding box center [24, 375] width 33 height 37
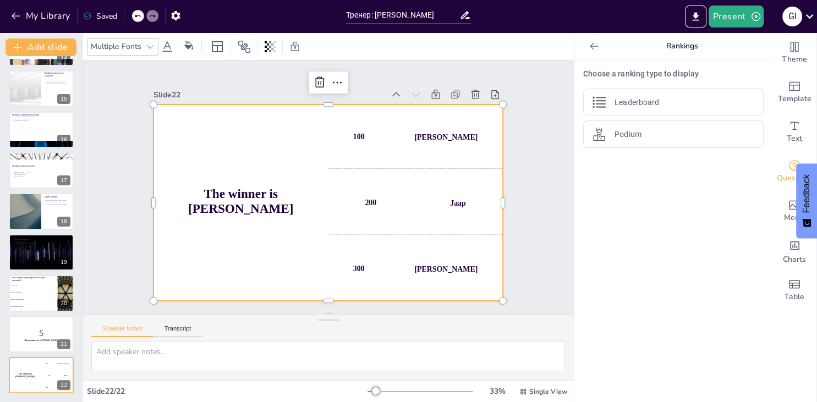
click at [262, 215] on div "The winner is [PERSON_NAME]" at bounding box center [361, 270] width 228 height 212
click at [277, 194] on h4 "The winner is [PERSON_NAME]" at bounding box center [266, 125] width 126 height 159
click at [284, 201] on h4 "The winner is [PERSON_NAME]" at bounding box center [272, 119] width 113 height 166
click at [193, 315] on div at bounding box center [187, 320] width 11 height 11
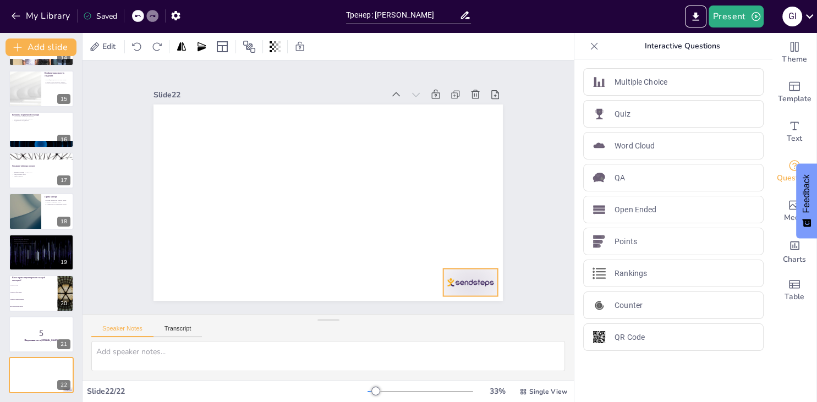
click at [267, 67] on div at bounding box center [236, 42] width 61 height 47
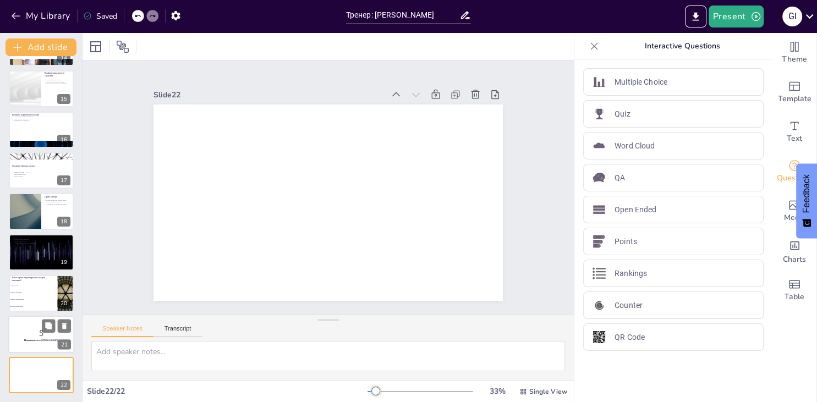
click at [45, 345] on div at bounding box center [41, 334] width 66 height 37
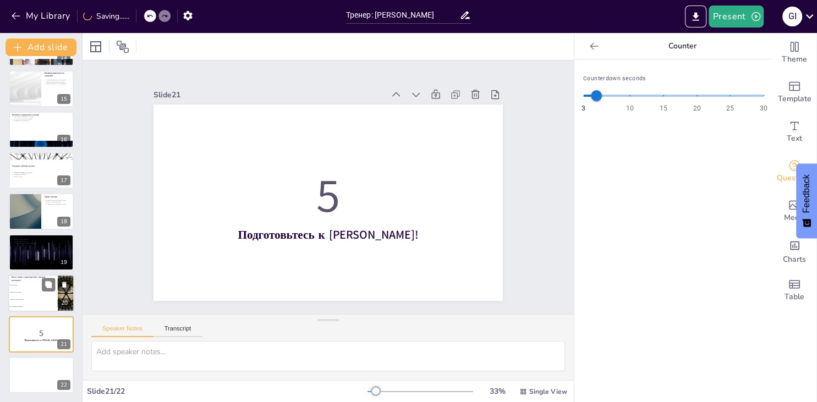
click at [36, 300] on span "Право на охрану здоровья" at bounding box center [33, 300] width 47 height 2
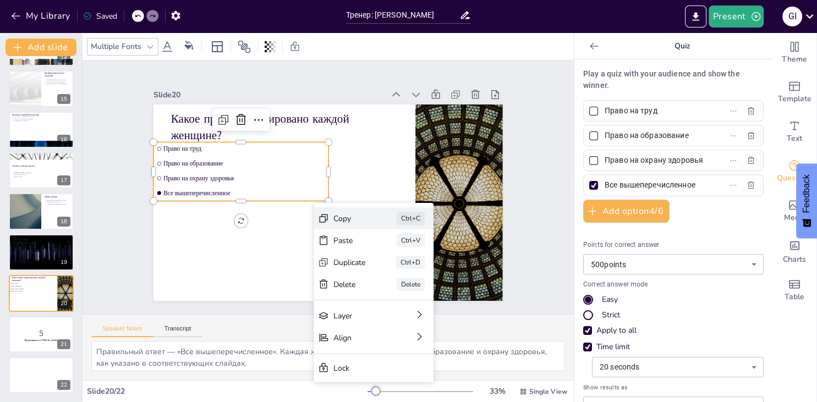
click at [369, 302] on div "Copy" at bounding box center [386, 313] width 34 height 23
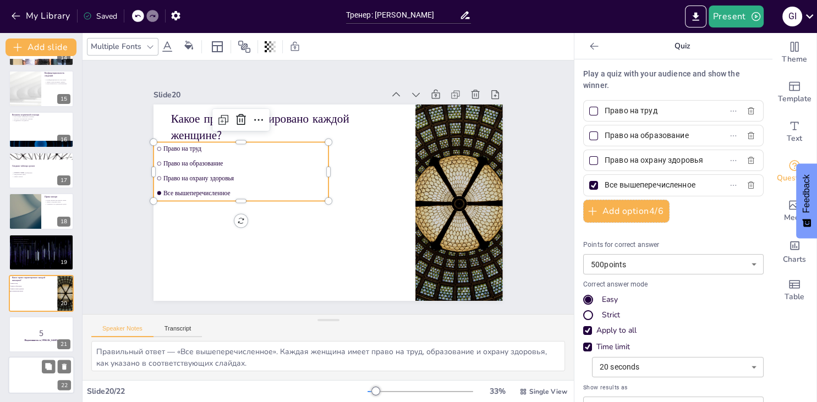
click at [39, 371] on div at bounding box center [41, 375] width 66 height 37
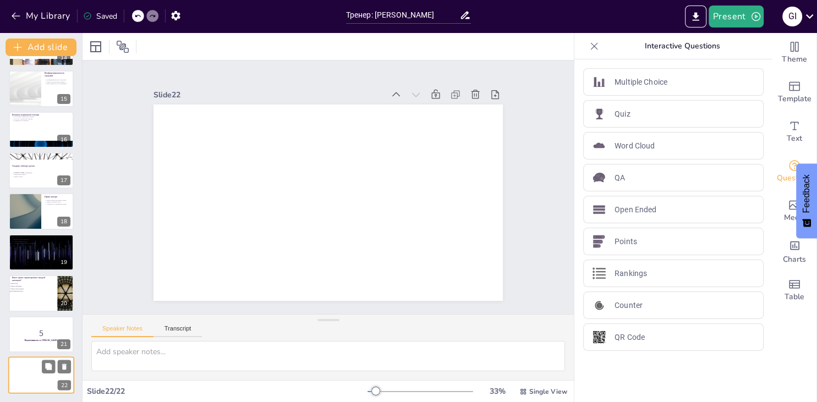
click at [33, 373] on div at bounding box center [41, 375] width 66 height 37
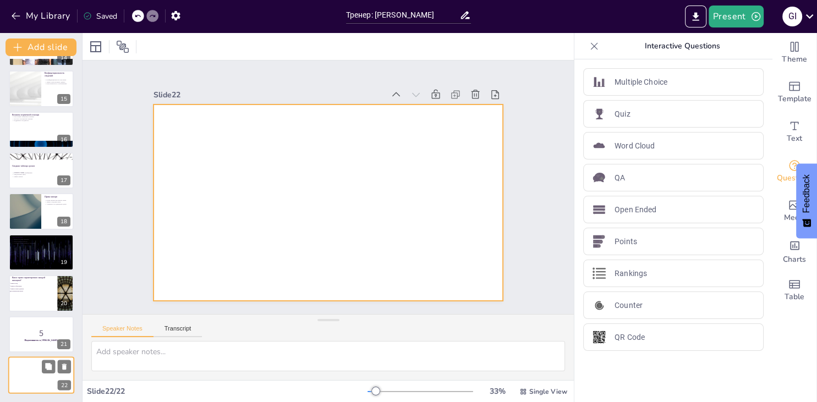
click at [28, 373] on div at bounding box center [41, 375] width 66 height 37
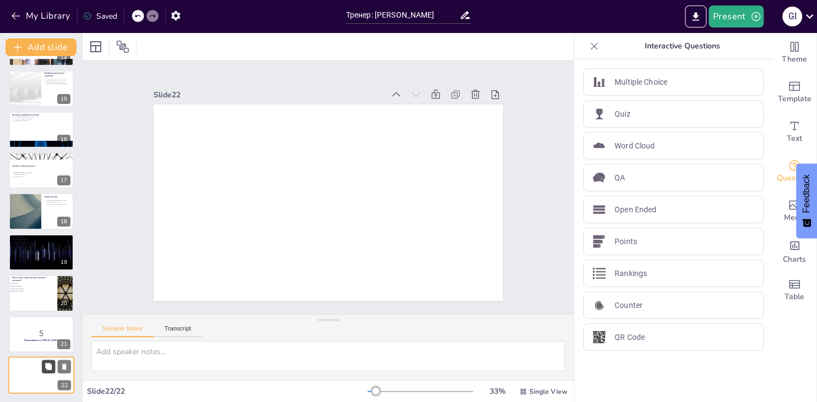
click at [50, 365] on icon at bounding box center [48, 366] width 7 height 7
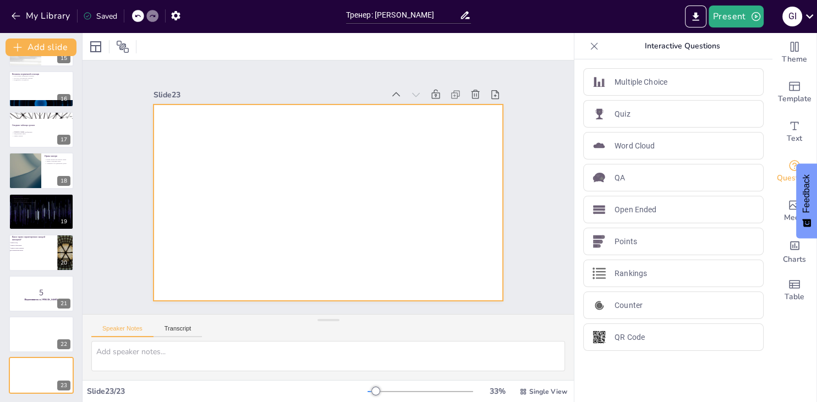
click at [242, 171] on div at bounding box center [334, 173] width 399 height 321
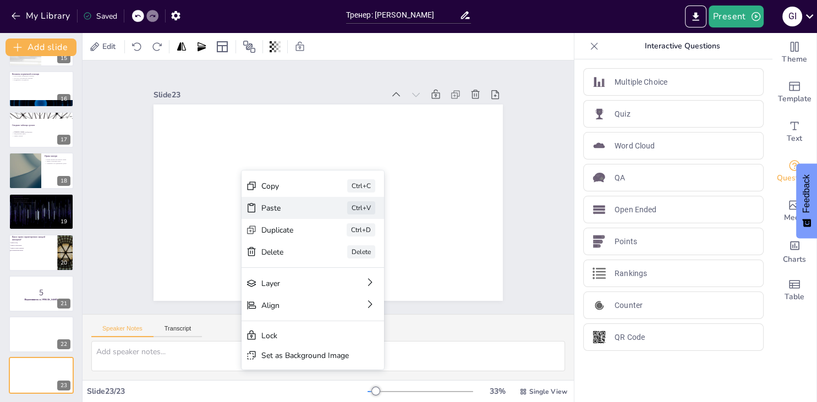
click at [286, 245] on div "Paste" at bounding box center [287, 270] width 41 height 51
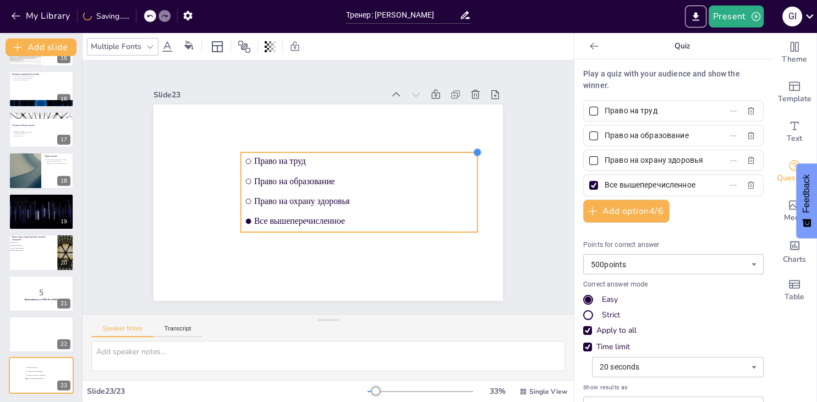
drag, startPoint x: 415, startPoint y: 173, endPoint x: 392, endPoint y: 152, distance: 31.2
click at [392, 152] on div "Право на труд Право на образование Право на охрану здоровья Все вышеперечисленн…" at bounding box center [318, 199] width 391 height 380
click at [28, 244] on li "Право на образование" at bounding box center [24, 245] width 33 height 3
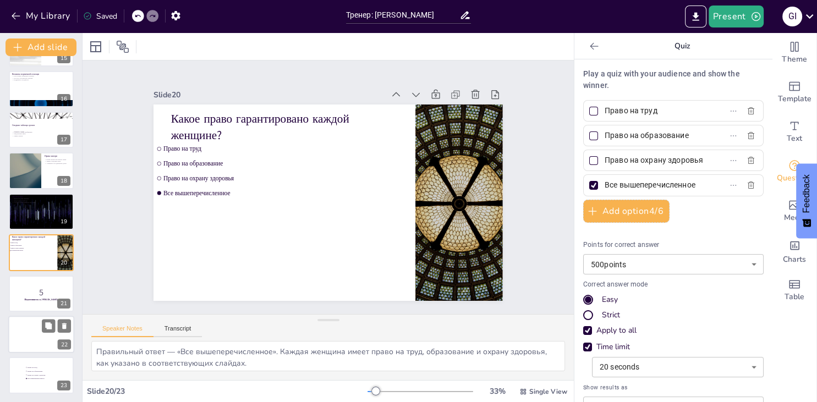
click at [43, 334] on div at bounding box center [41, 334] width 66 height 37
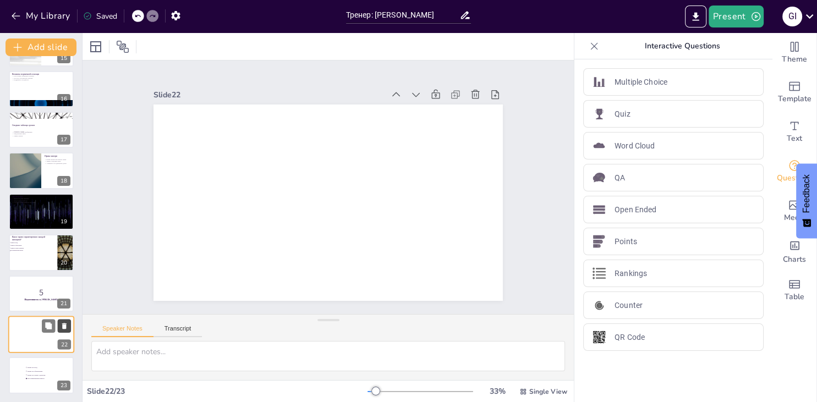
click at [67, 325] on icon at bounding box center [65, 326] width 8 height 8
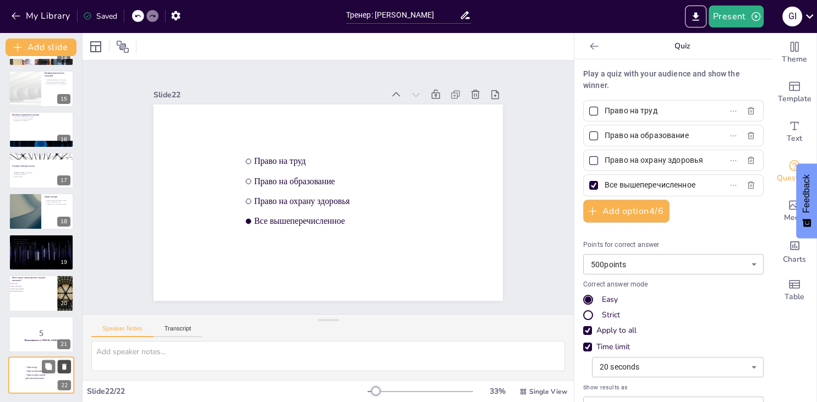
scroll to position [567, 0]
click at [34, 303] on div at bounding box center [41, 293] width 66 height 37
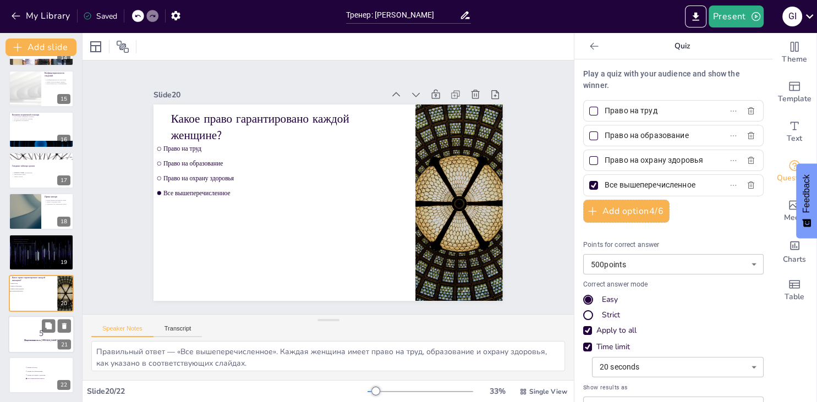
click at [14, 333] on p "5" at bounding box center [41, 333] width 59 height 12
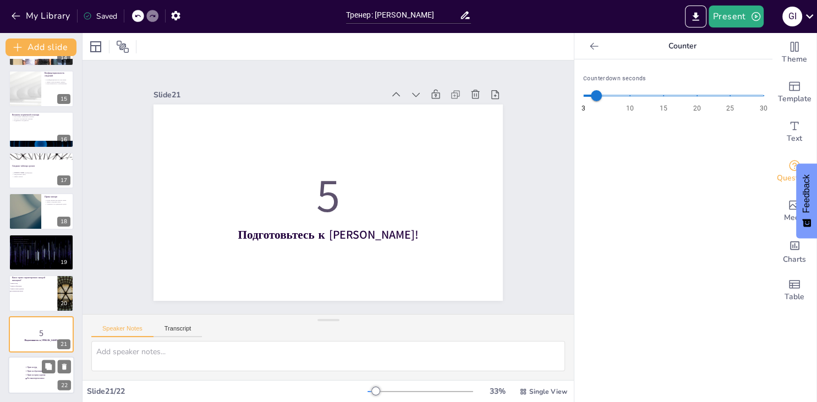
click at [35, 378] on li "Все вышеперечисленное" at bounding box center [47, 378] width 45 height 3
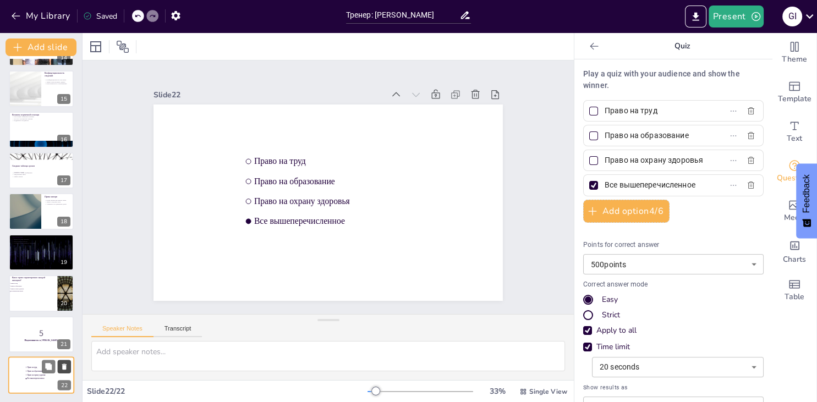
click at [63, 365] on icon at bounding box center [64, 367] width 4 height 6
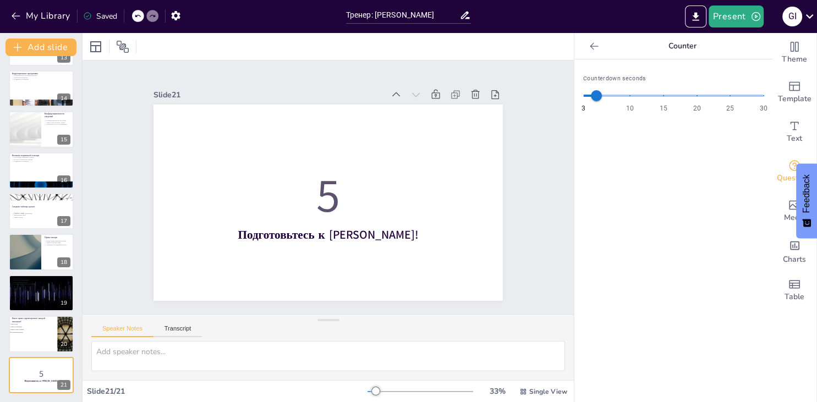
scroll to position [526, 0]
click at [695, 19] on icon "Export to PowerPoint" at bounding box center [696, 17] width 12 height 12
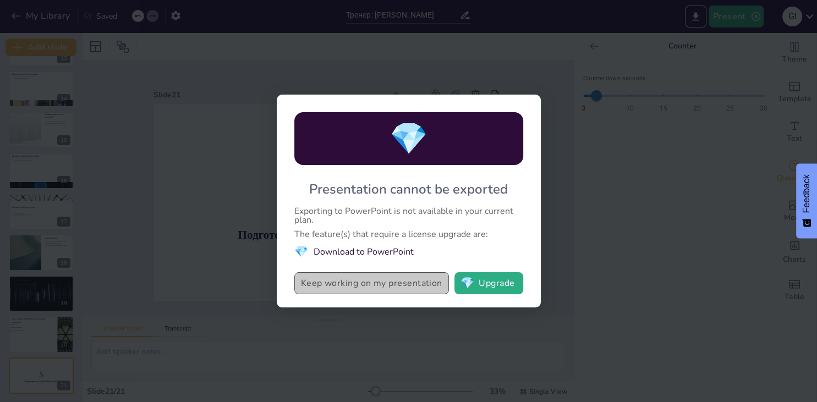
click at [423, 287] on button "Keep working on my presentation" at bounding box center [371, 283] width 155 height 22
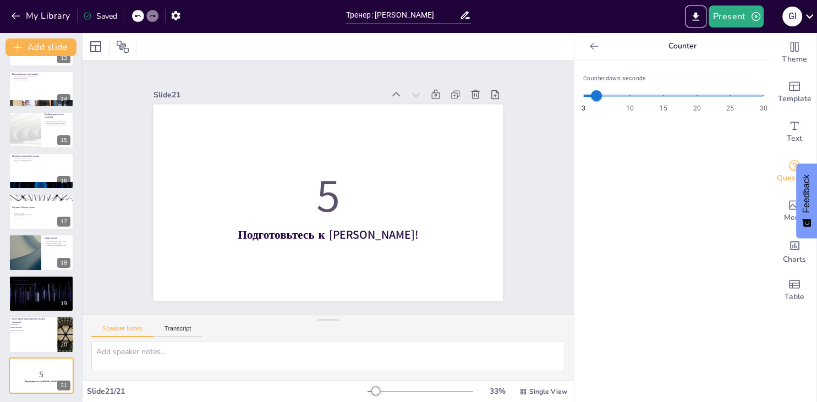
click at [813, 17] on icon at bounding box center [809, 16] width 15 height 15
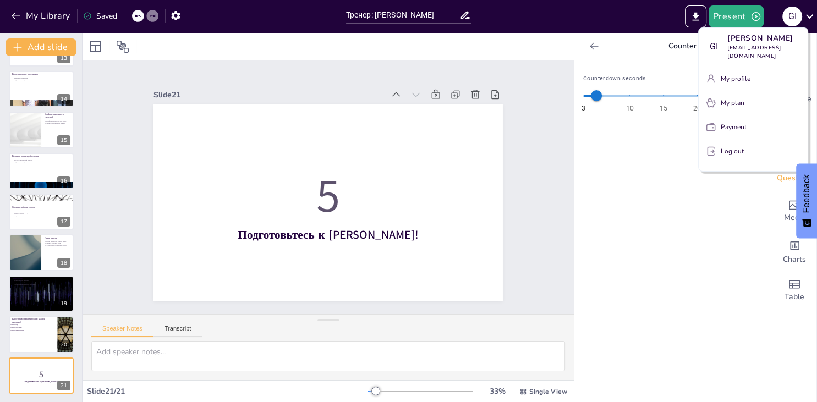
click at [737, 81] on p "My profile" at bounding box center [736, 79] width 30 height 10
